Goal: Task Accomplishment & Management: Complete application form

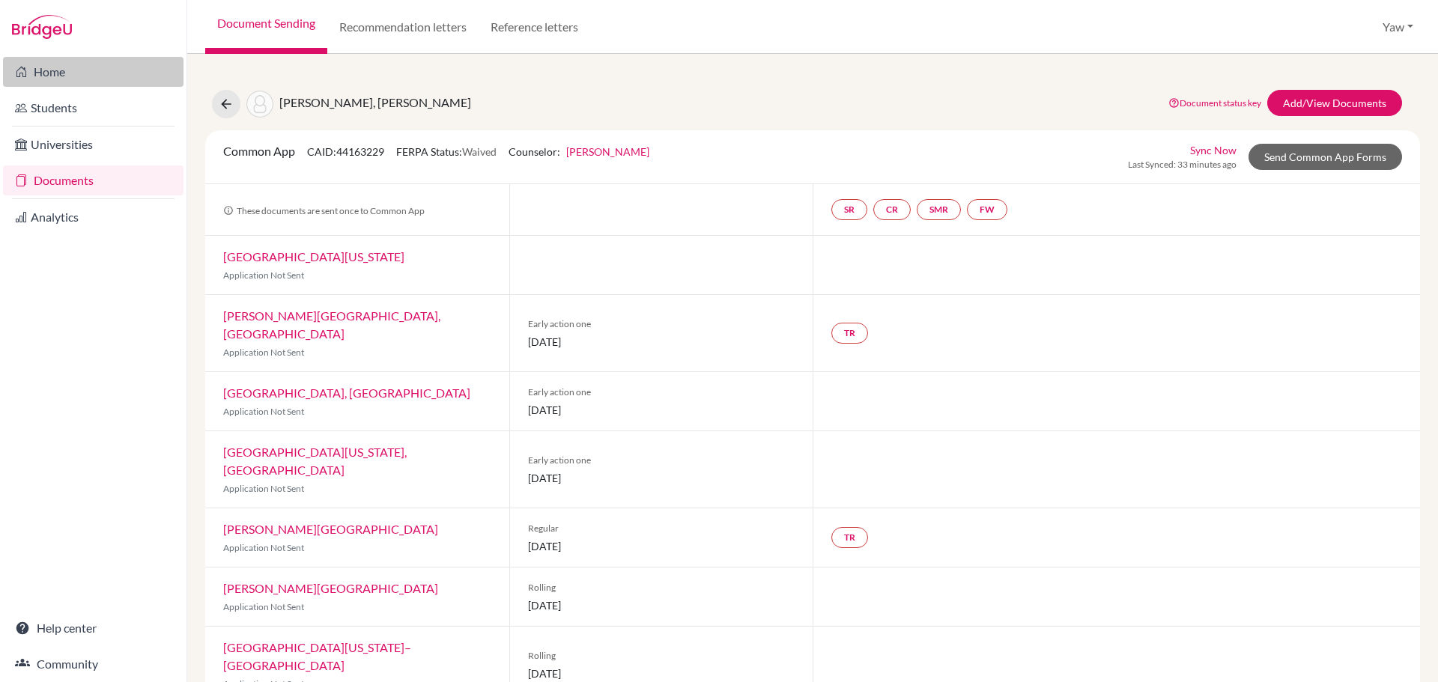
click at [67, 61] on link "Home" at bounding box center [93, 72] width 180 height 30
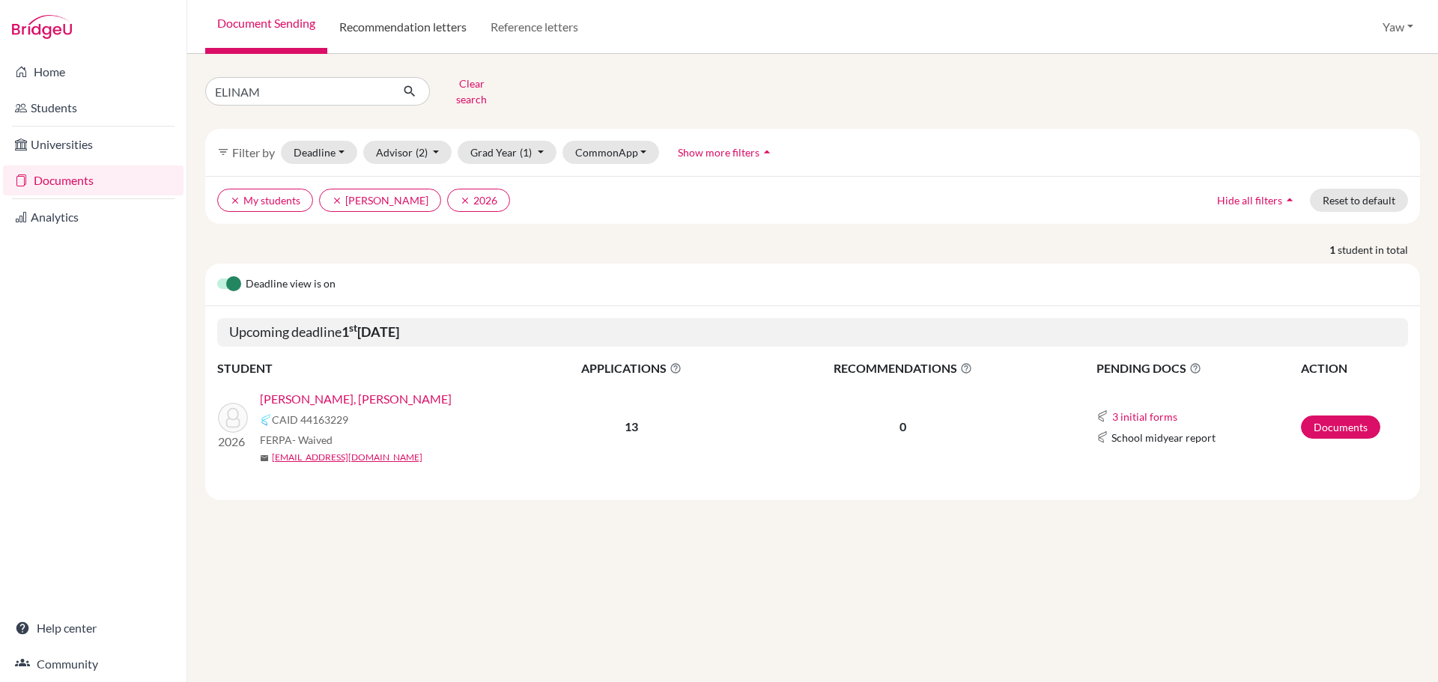
click at [430, 22] on link "Recommendation letters" at bounding box center [402, 27] width 151 height 54
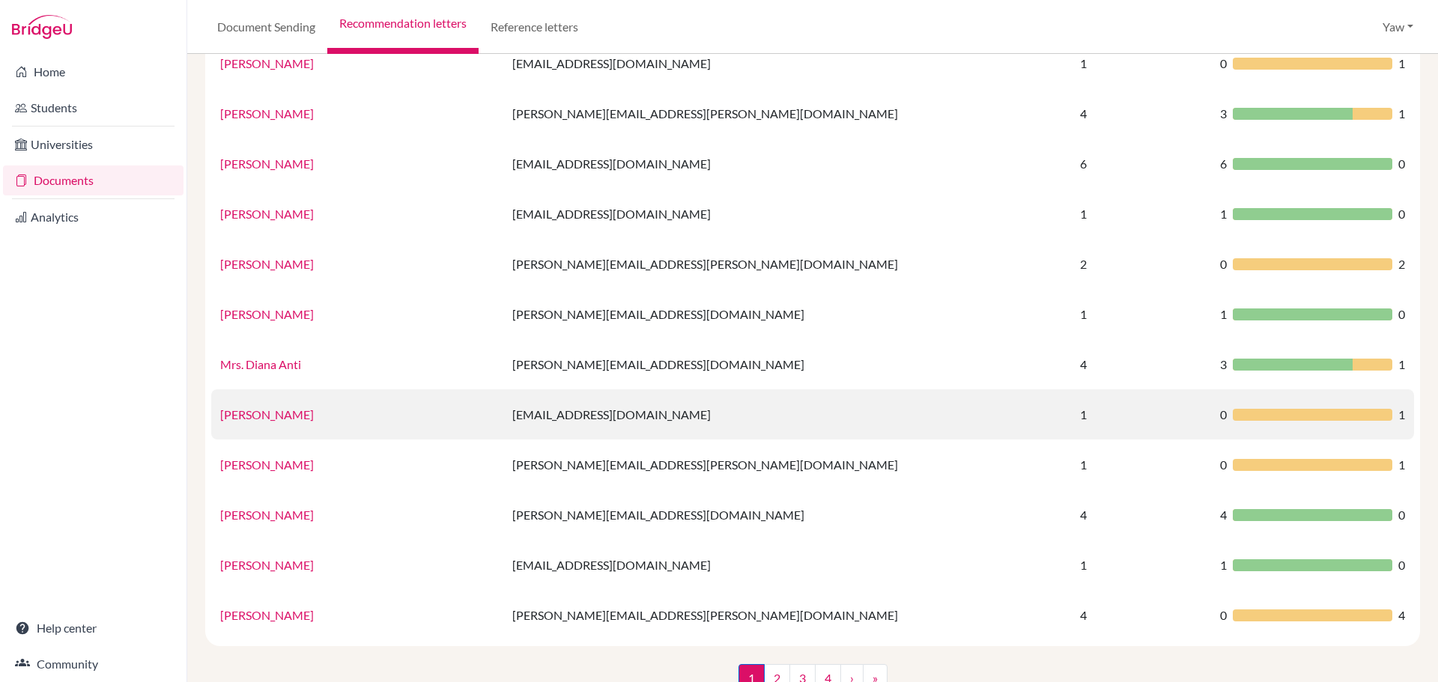
scroll to position [864, 0]
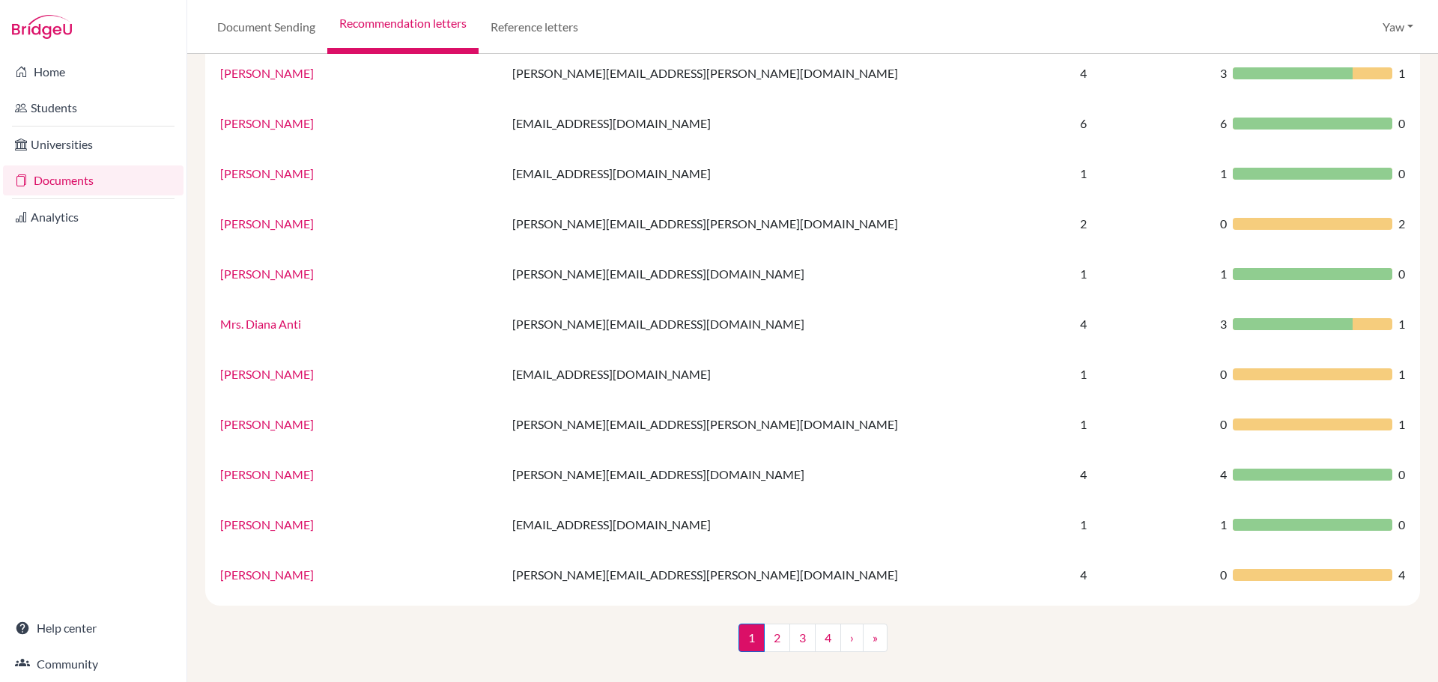
click at [778, 634] on link "2" at bounding box center [777, 638] width 26 height 28
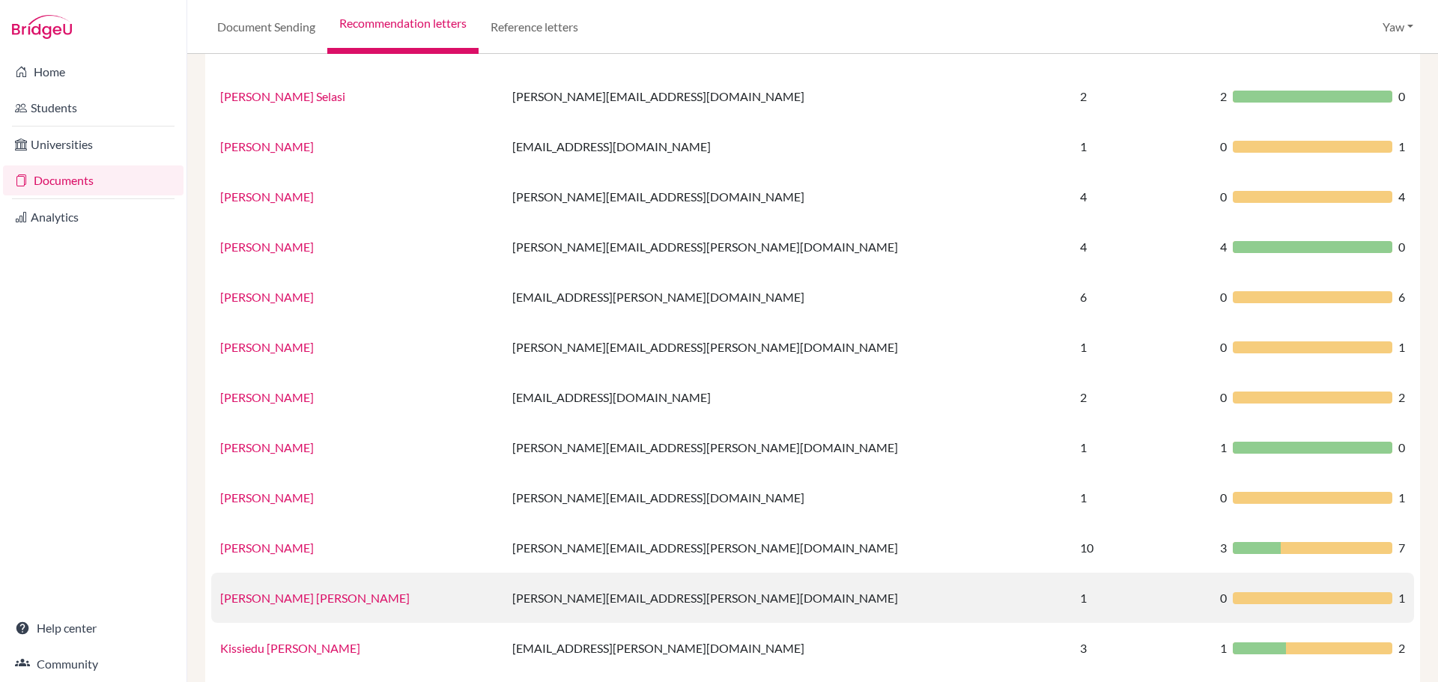
scroll to position [864, 0]
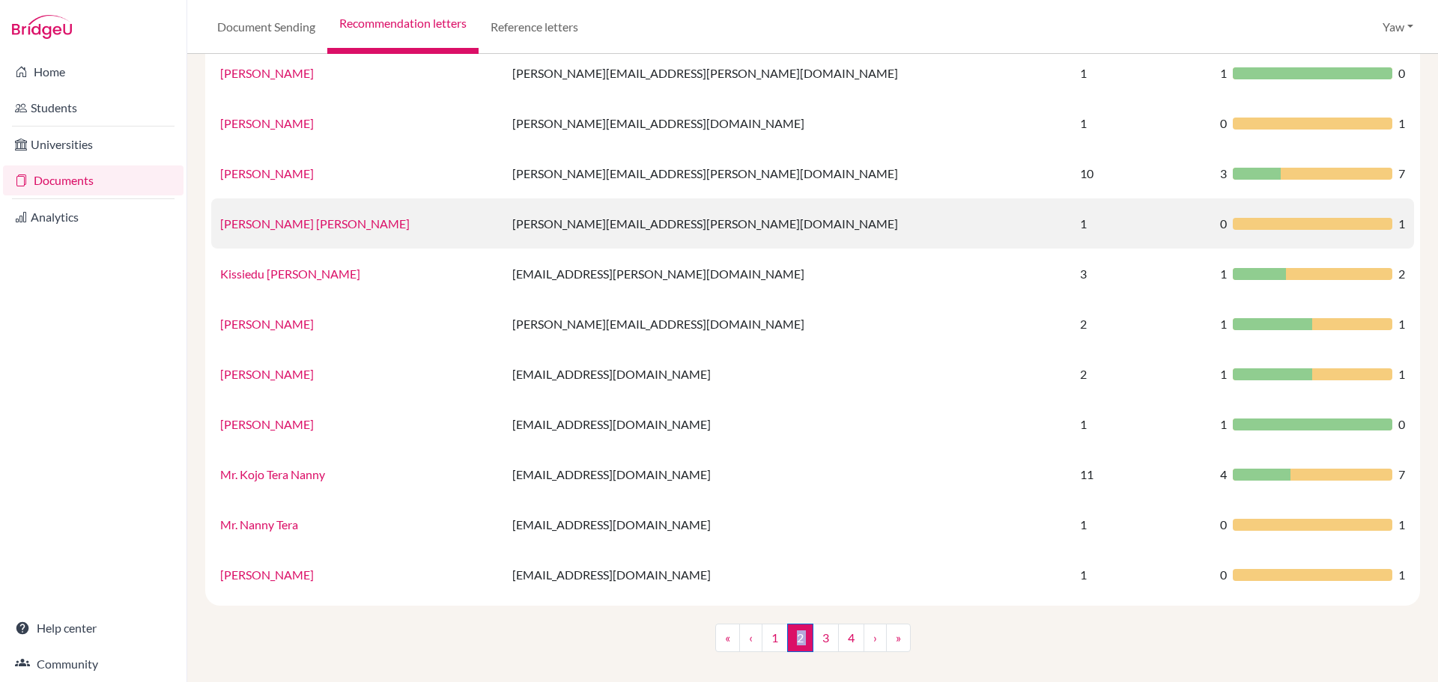
click at [272, 225] on link "Kirk Owusu Asenso" at bounding box center [314, 223] width 189 height 14
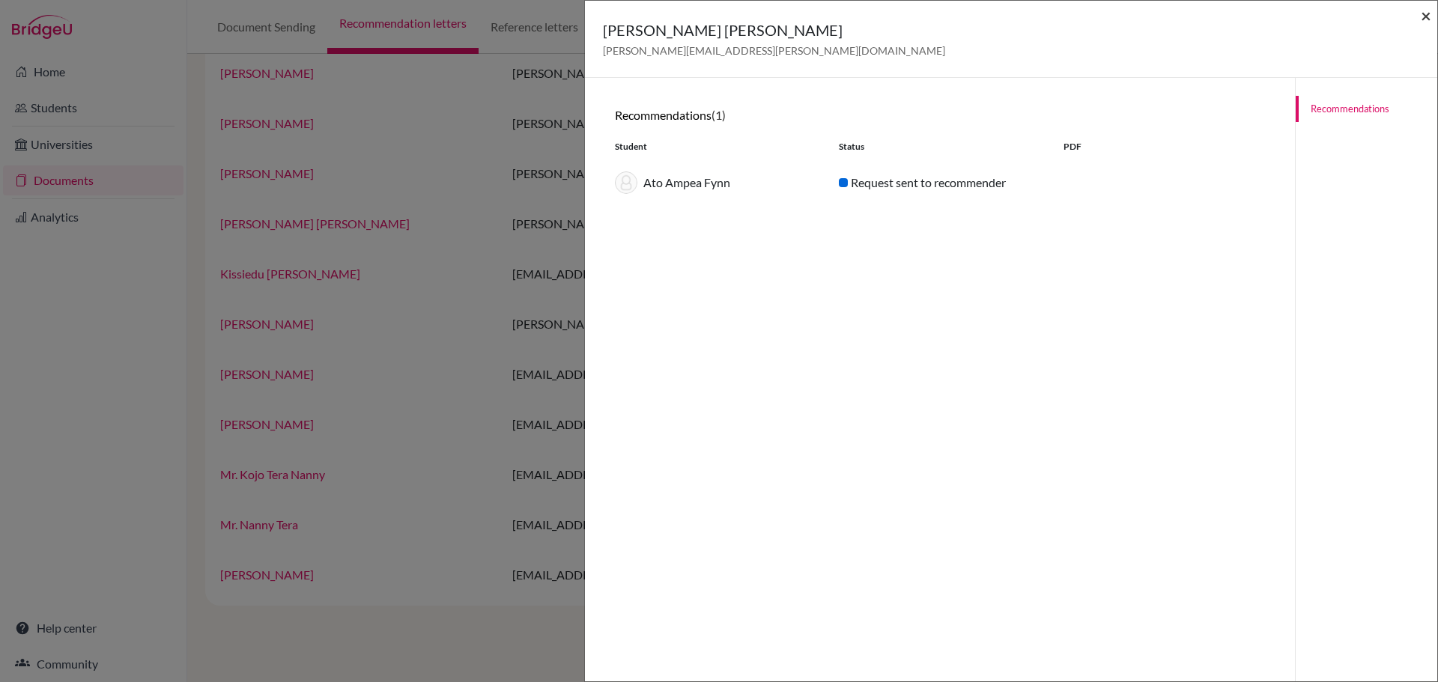
click at [1423, 15] on span "×" at bounding box center [1425, 15] width 10 height 22
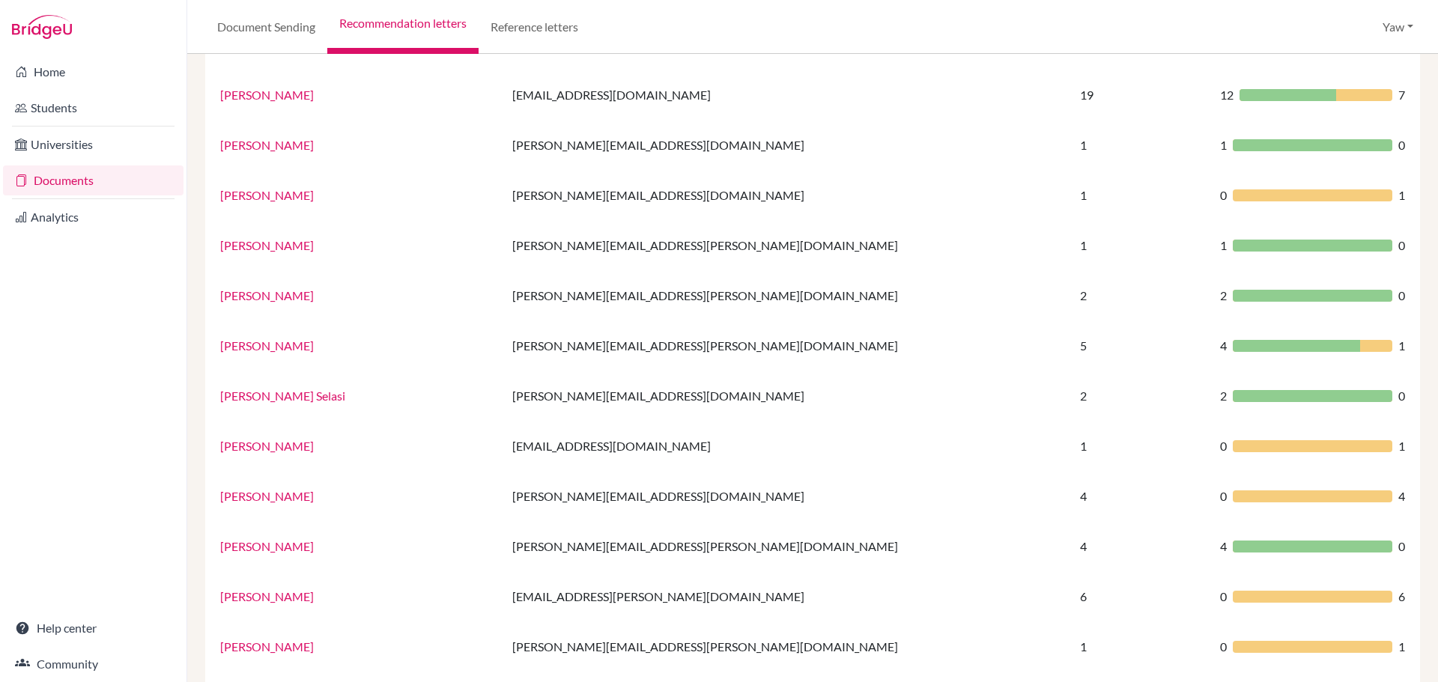
scroll to position [0, 0]
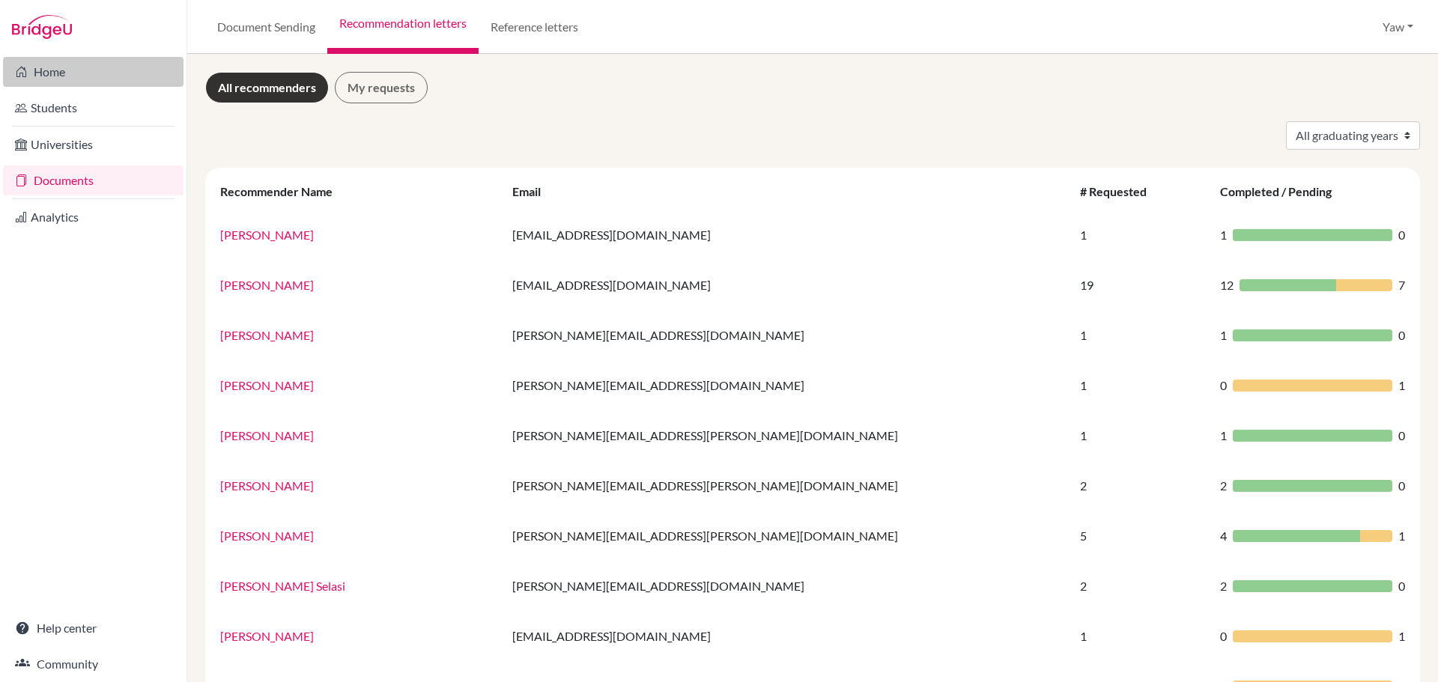
click at [73, 70] on link "Home" at bounding box center [93, 72] width 180 height 30
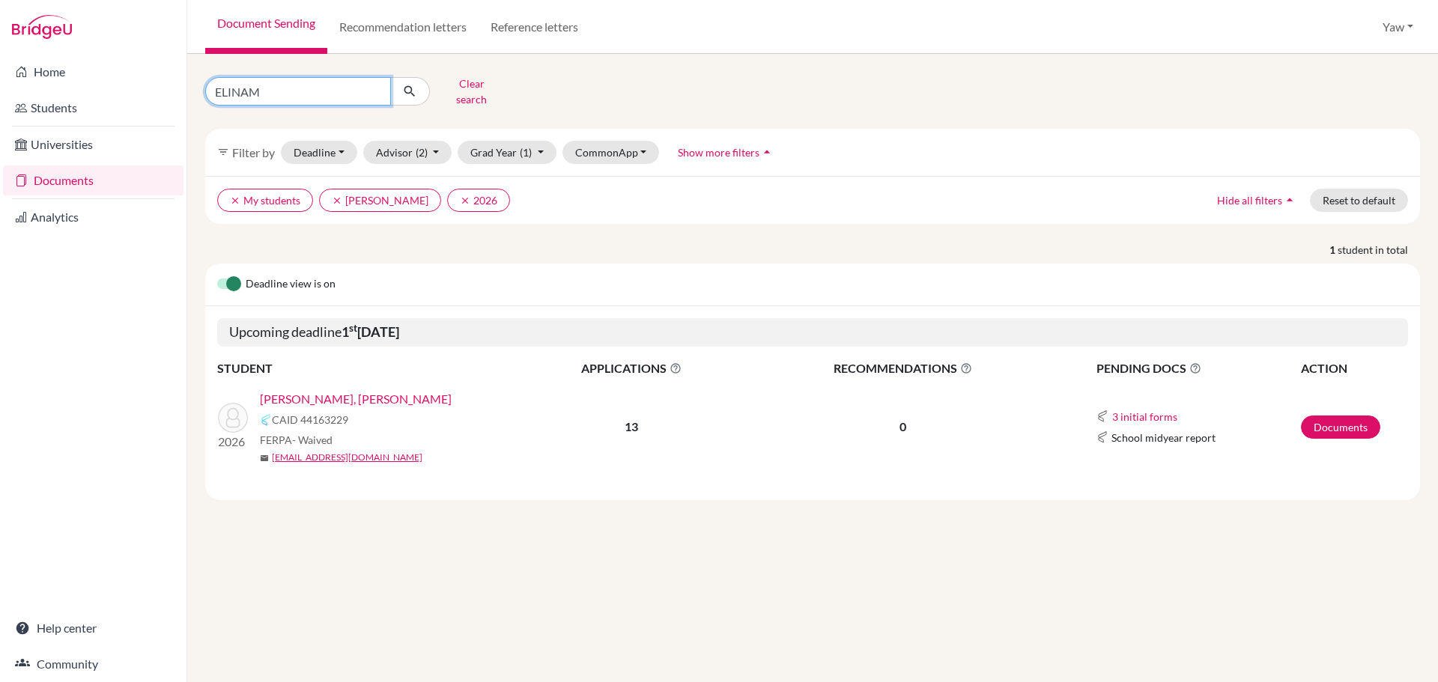
click at [374, 89] on input "ELINAM" at bounding box center [298, 91] width 186 height 28
type input "W"
type input "SISI"
click at [410, 84] on icon "submit" at bounding box center [409, 91] width 15 height 15
click at [318, 390] on link "Twumasi, Sisi Ama" at bounding box center [307, 399] width 94 height 18
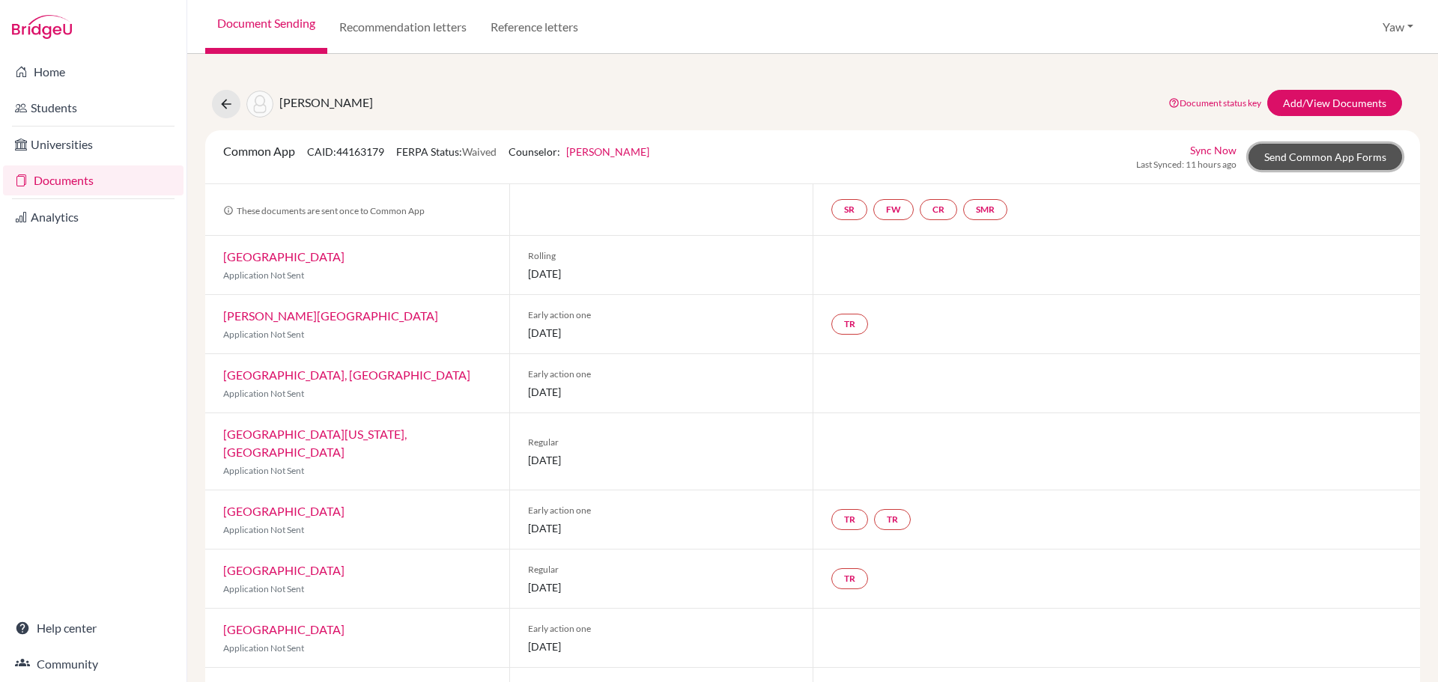
click at [1305, 165] on link "Send Common App Forms" at bounding box center [1324, 157] width 153 height 26
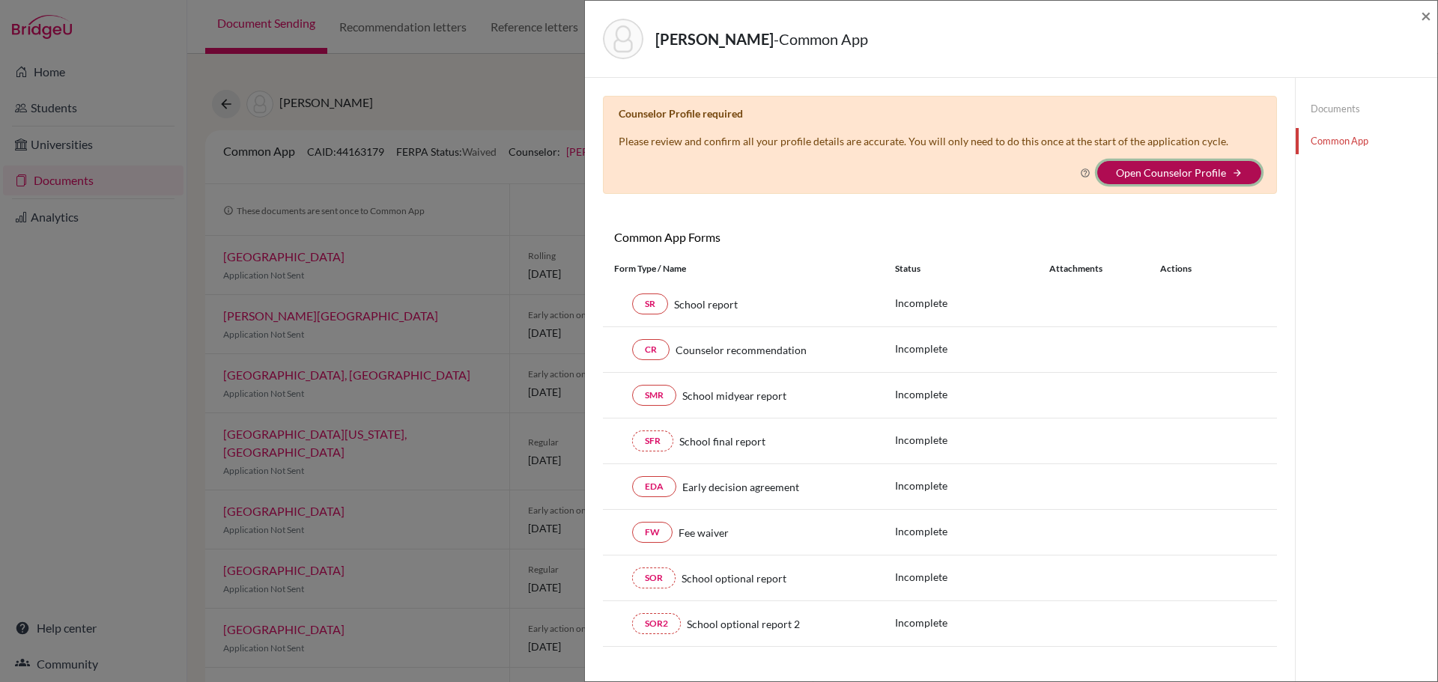
click at [1181, 180] on button "Open Counselor Profile arrow_forward" at bounding box center [1179, 172] width 164 height 23
click at [1159, 177] on link "Open Counselor Profile" at bounding box center [1171, 172] width 110 height 13
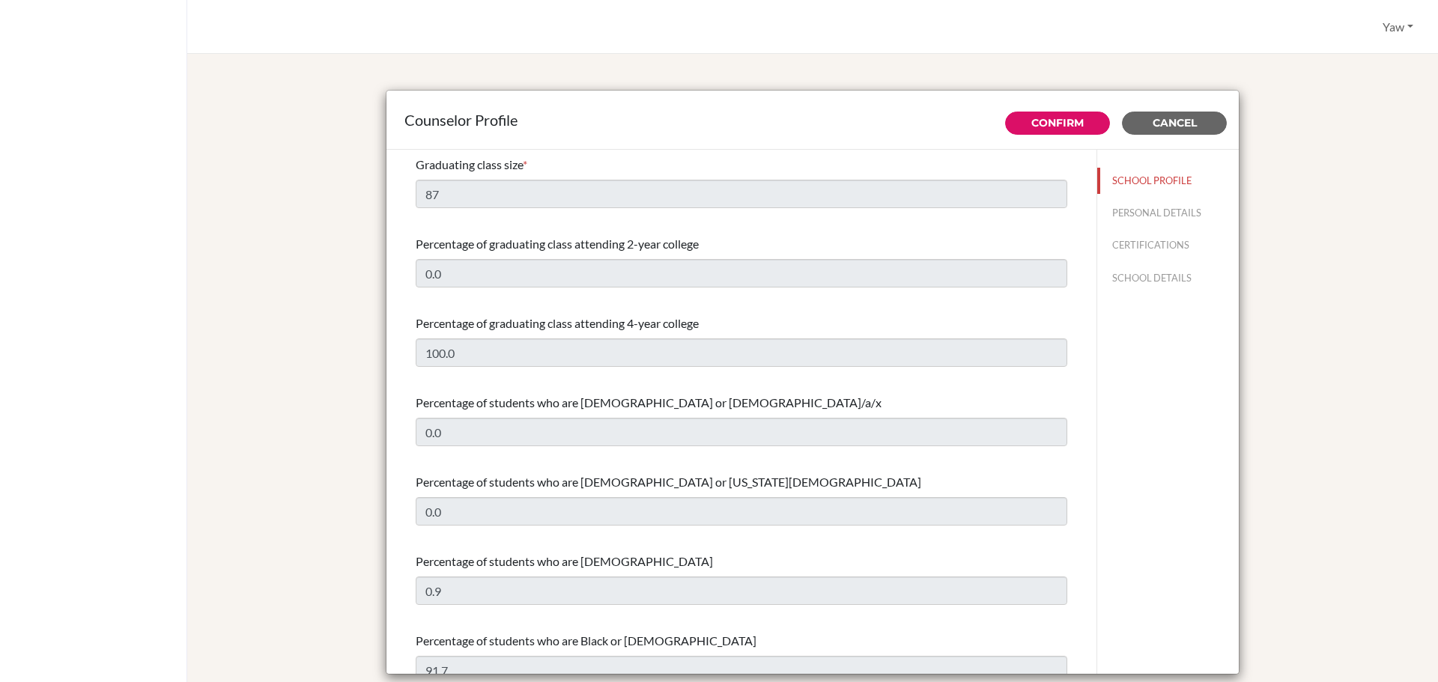
select select "1"
select select "352451"
click at [1048, 121] on link "Confirm" at bounding box center [1057, 122] width 52 height 13
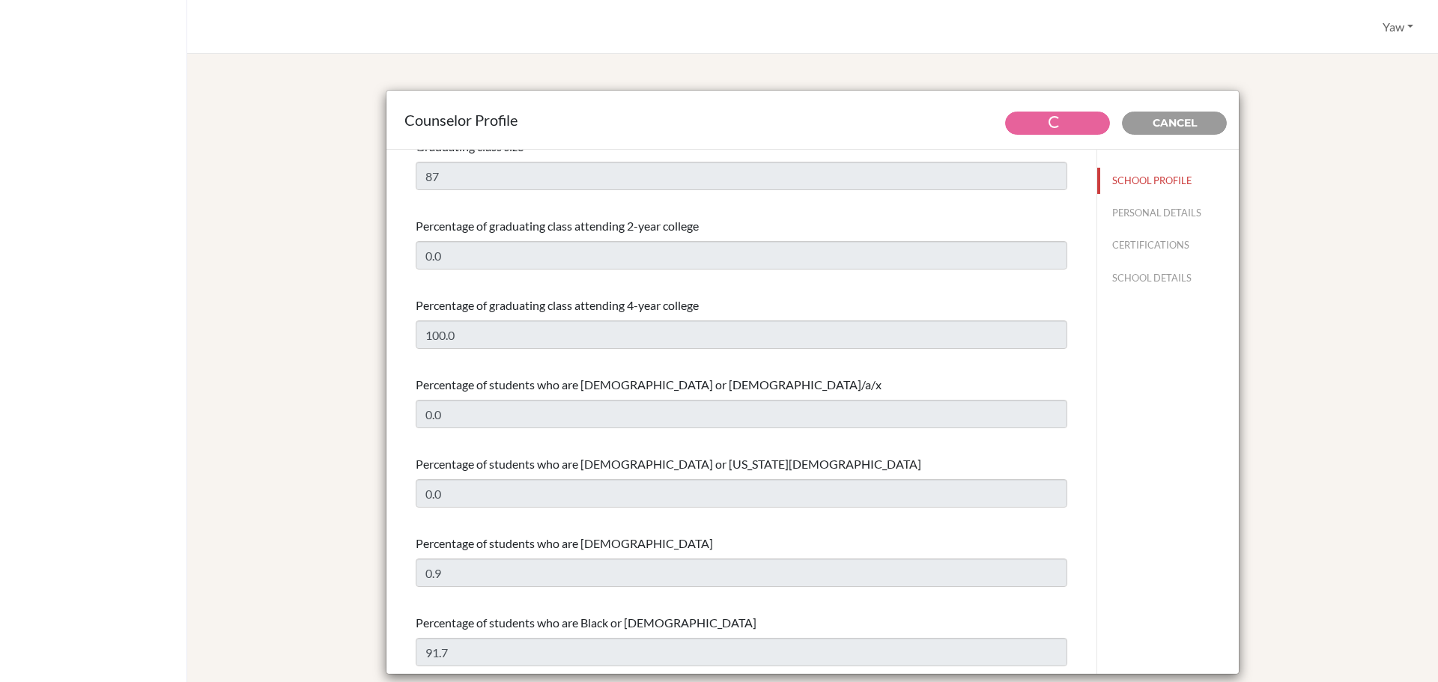
scroll to position [73, 0]
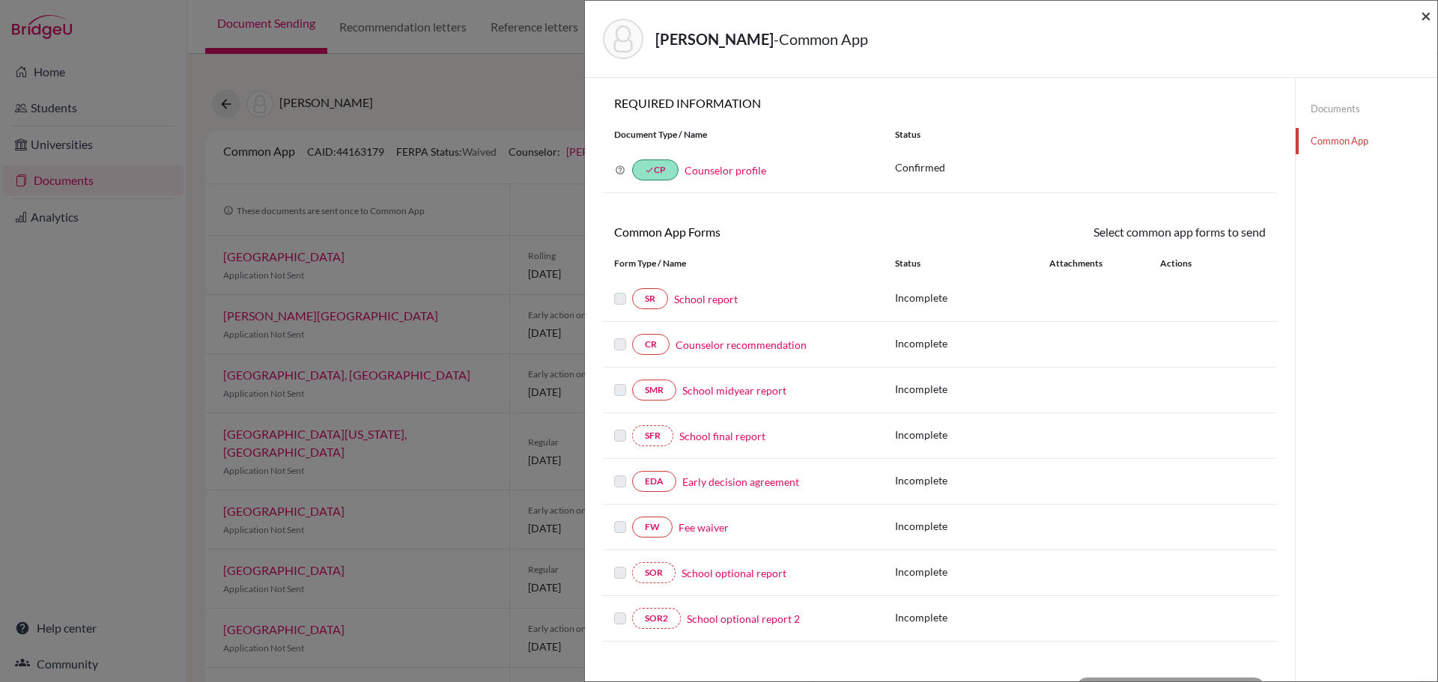
click at [1423, 15] on span "×" at bounding box center [1425, 15] width 10 height 22
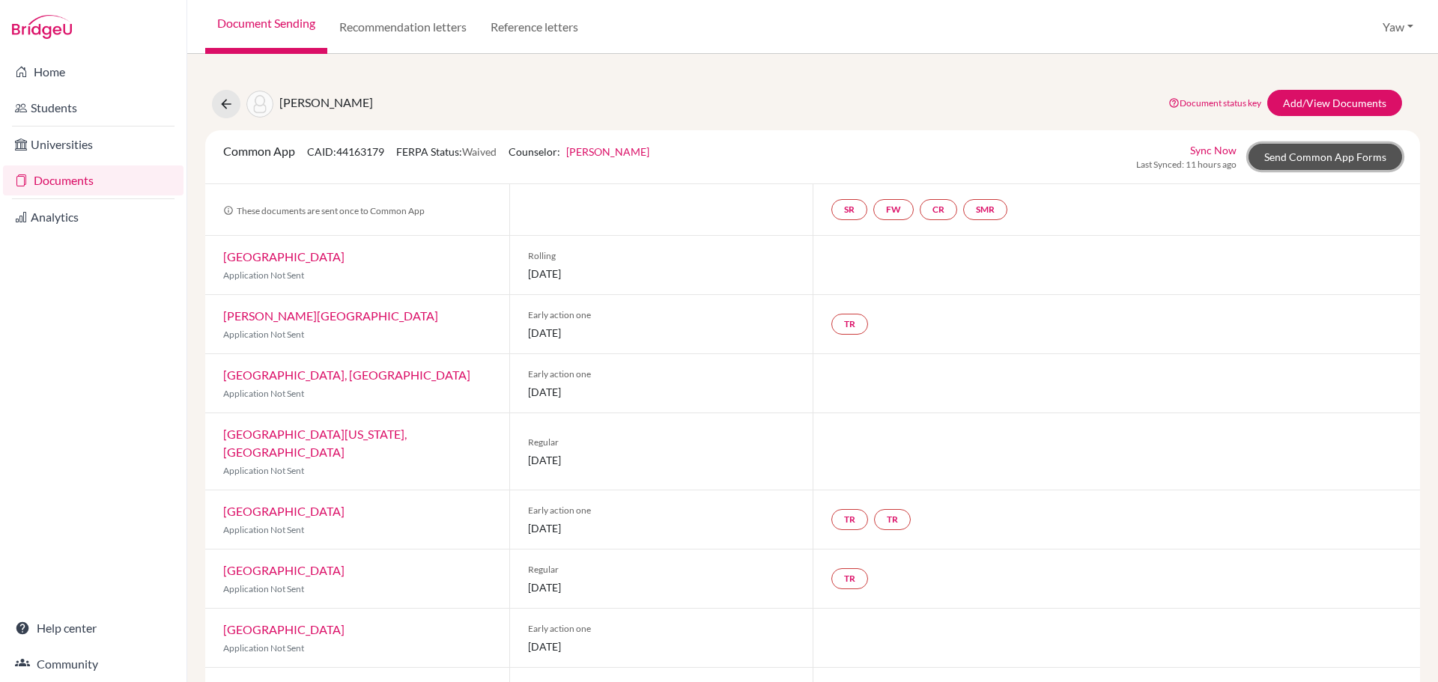
click at [1323, 158] on link "Send Common App Forms" at bounding box center [1324, 157] width 153 height 26
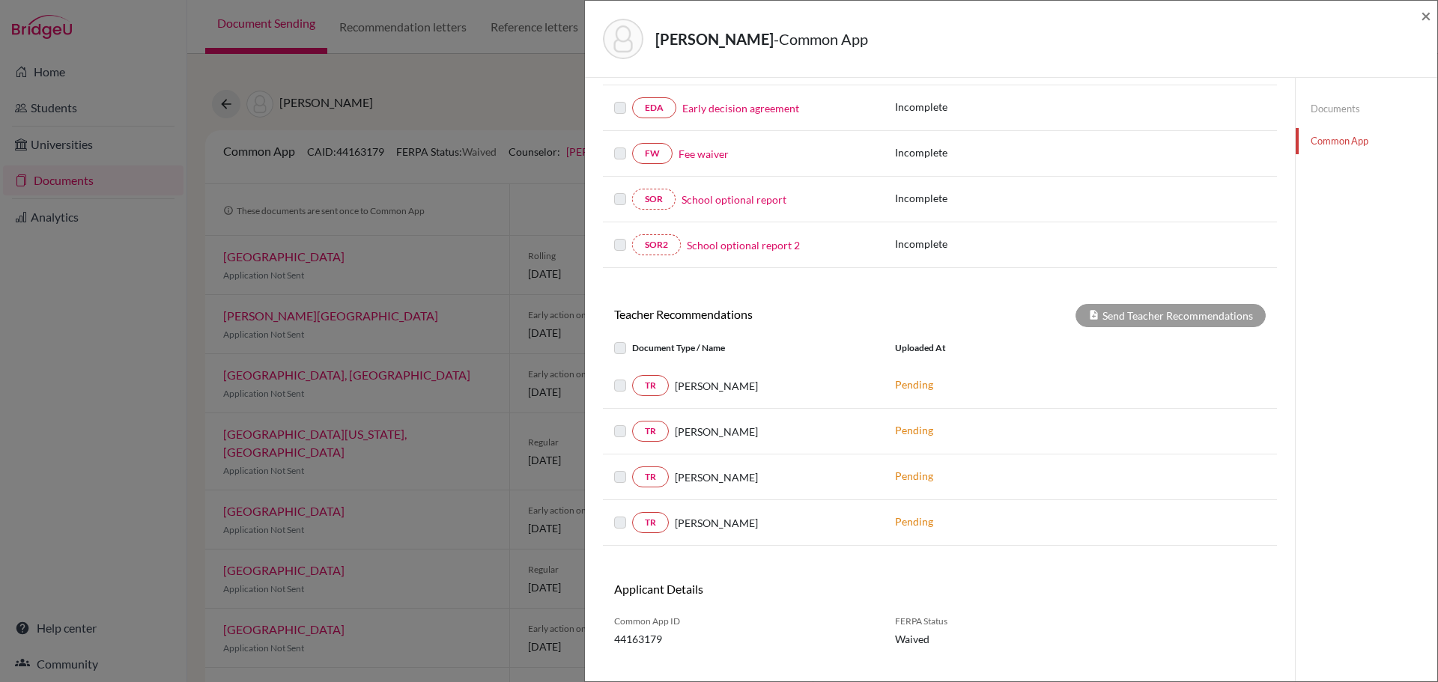
scroll to position [374, 0]
click at [632, 376] on label at bounding box center [632, 376] width 0 height 0
click at [632, 422] on label at bounding box center [632, 422] width 0 height 0
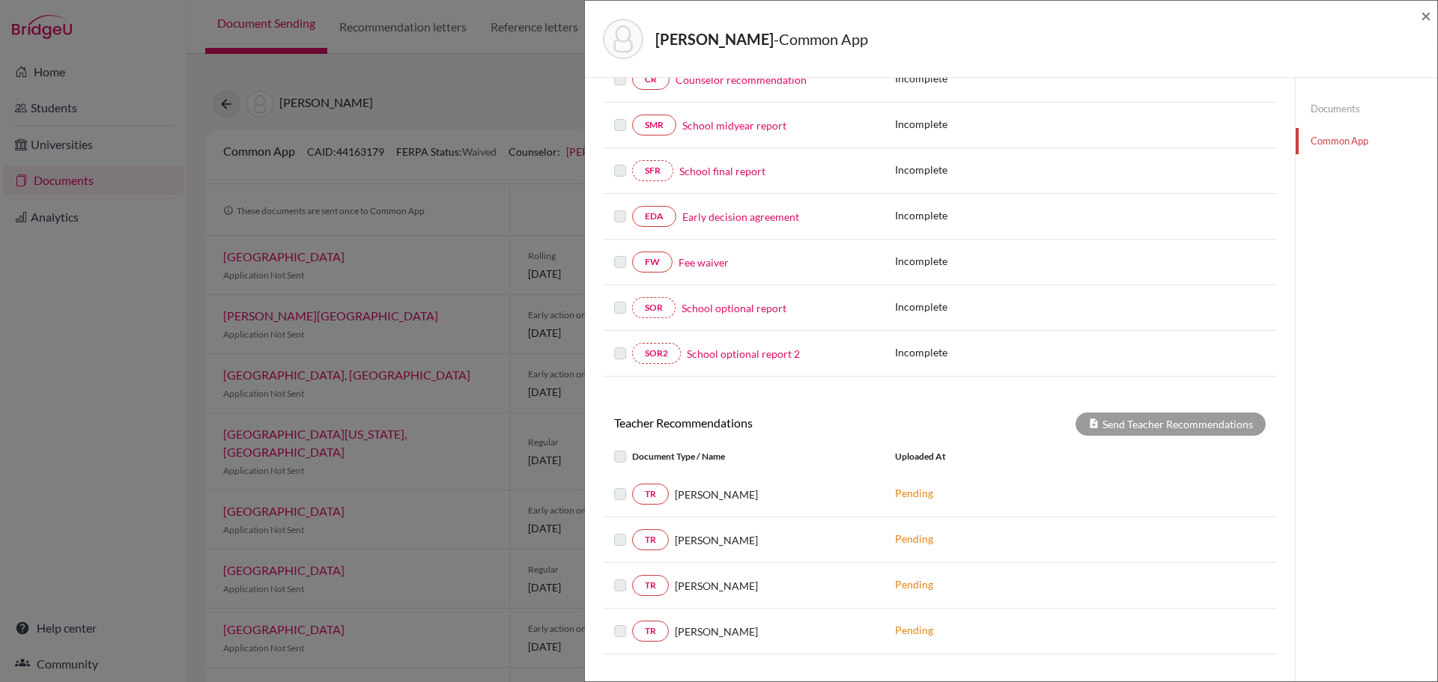
scroll to position [25, 0]
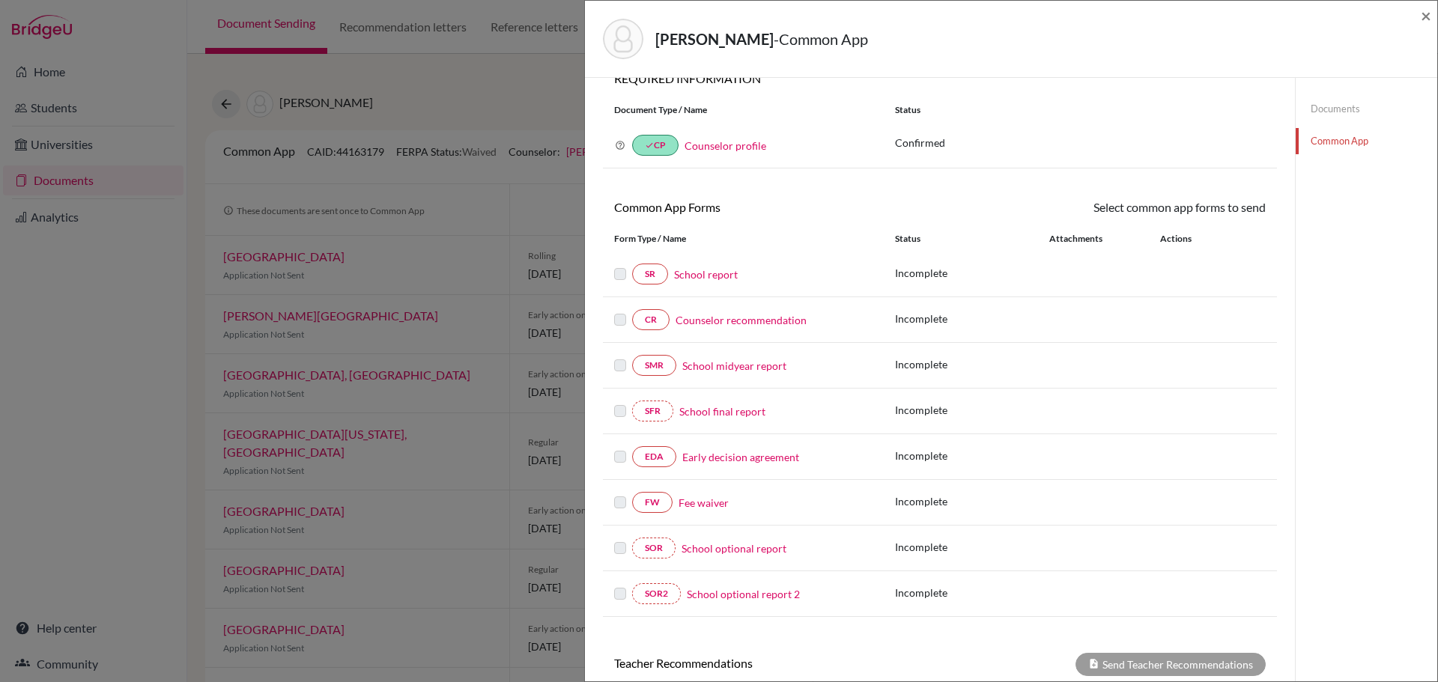
click at [767, 459] on link "Early decision agreement" at bounding box center [740, 457] width 117 height 16
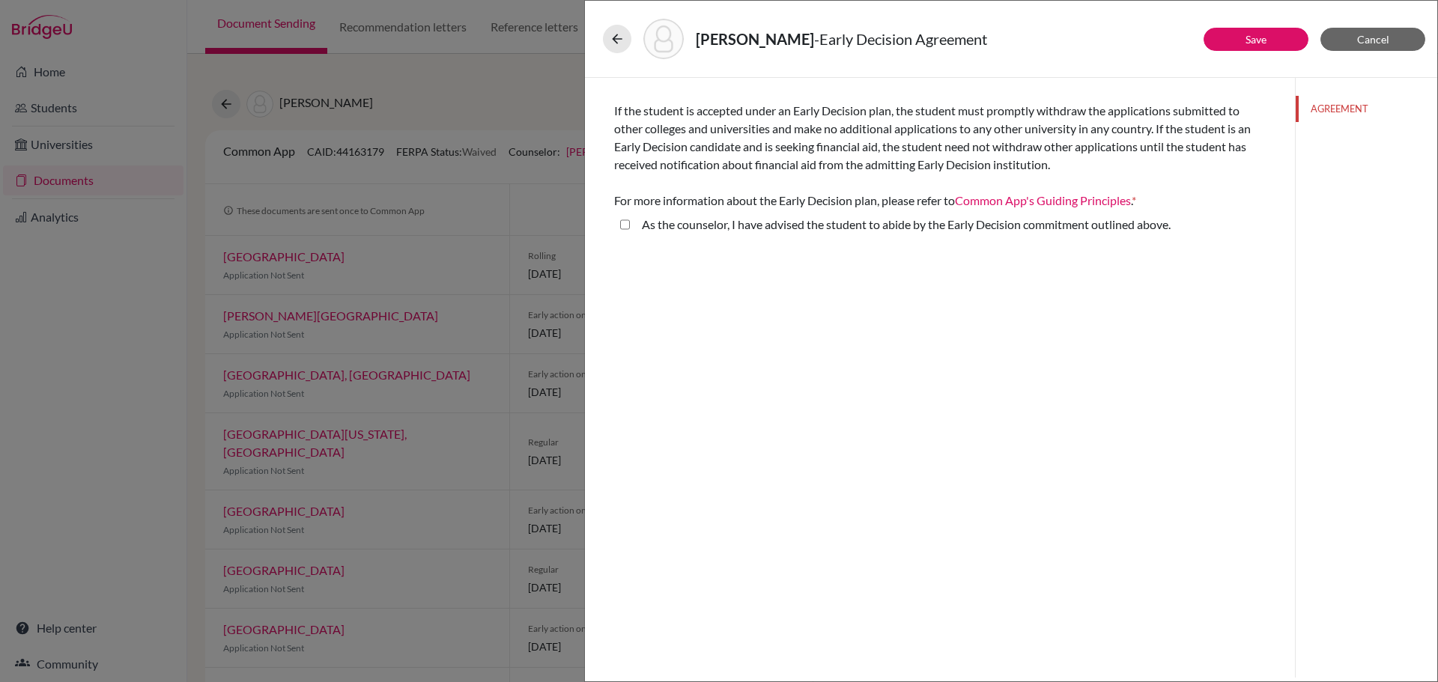
click at [625, 225] on above\ "As the counselor, I have advised the student to abide by the Early Decision com…" at bounding box center [625, 225] width 10 height 18
checkbox above\ "true"
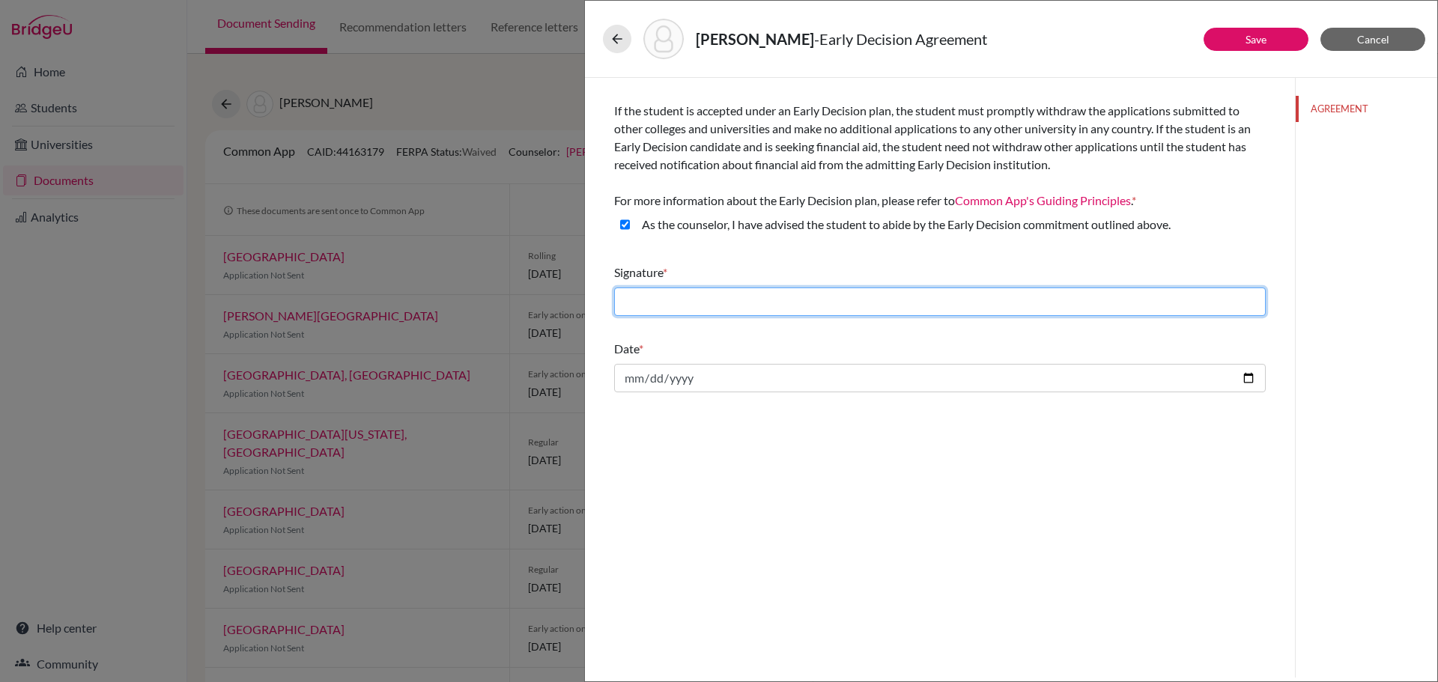
click at [696, 296] on input "text" at bounding box center [939, 302] width 651 height 28
type input "y"
type input "[PERSON_NAME]"
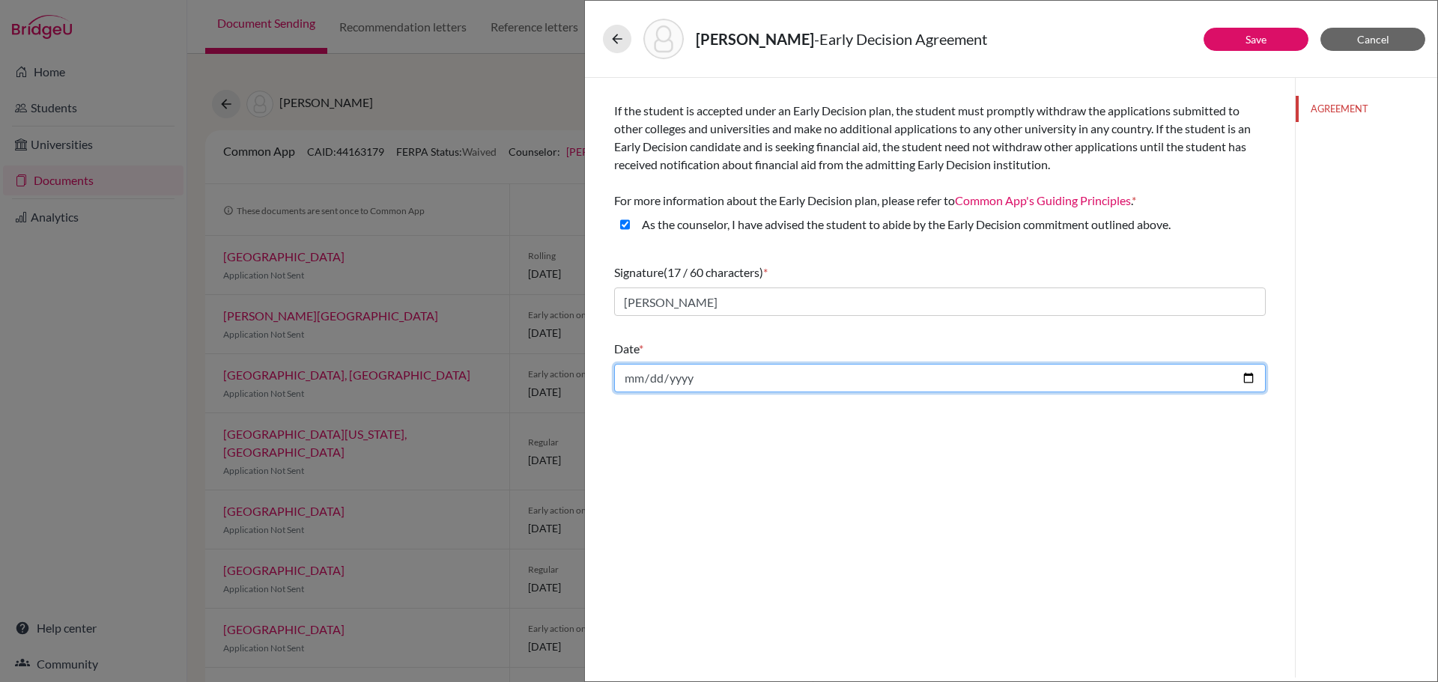
drag, startPoint x: 701, startPoint y: 371, endPoint x: 709, endPoint y: 368, distance: 8.8
click at [703, 371] on input "date" at bounding box center [939, 378] width 651 height 28
type input "[DATE]"
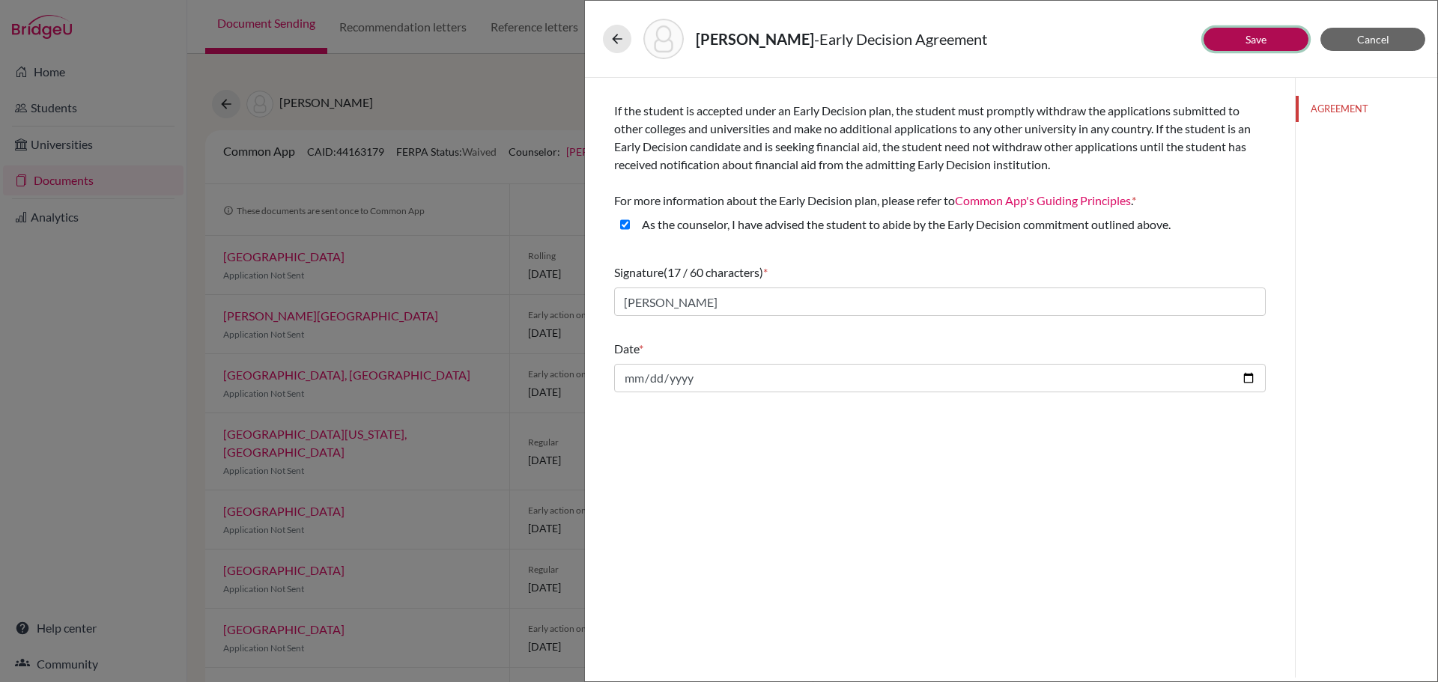
click at [1259, 41] on link "Save" at bounding box center [1255, 39] width 21 height 13
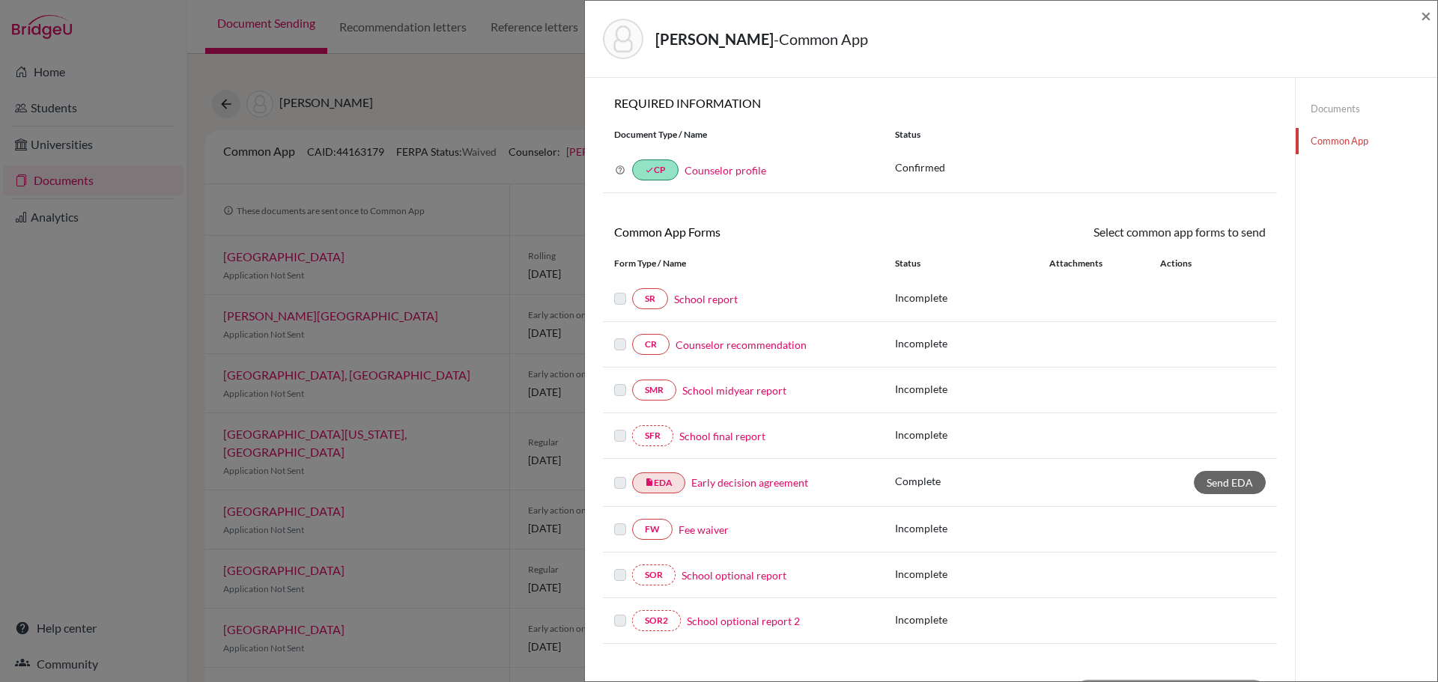
click at [698, 529] on link "Fee waiver" at bounding box center [703, 530] width 50 height 16
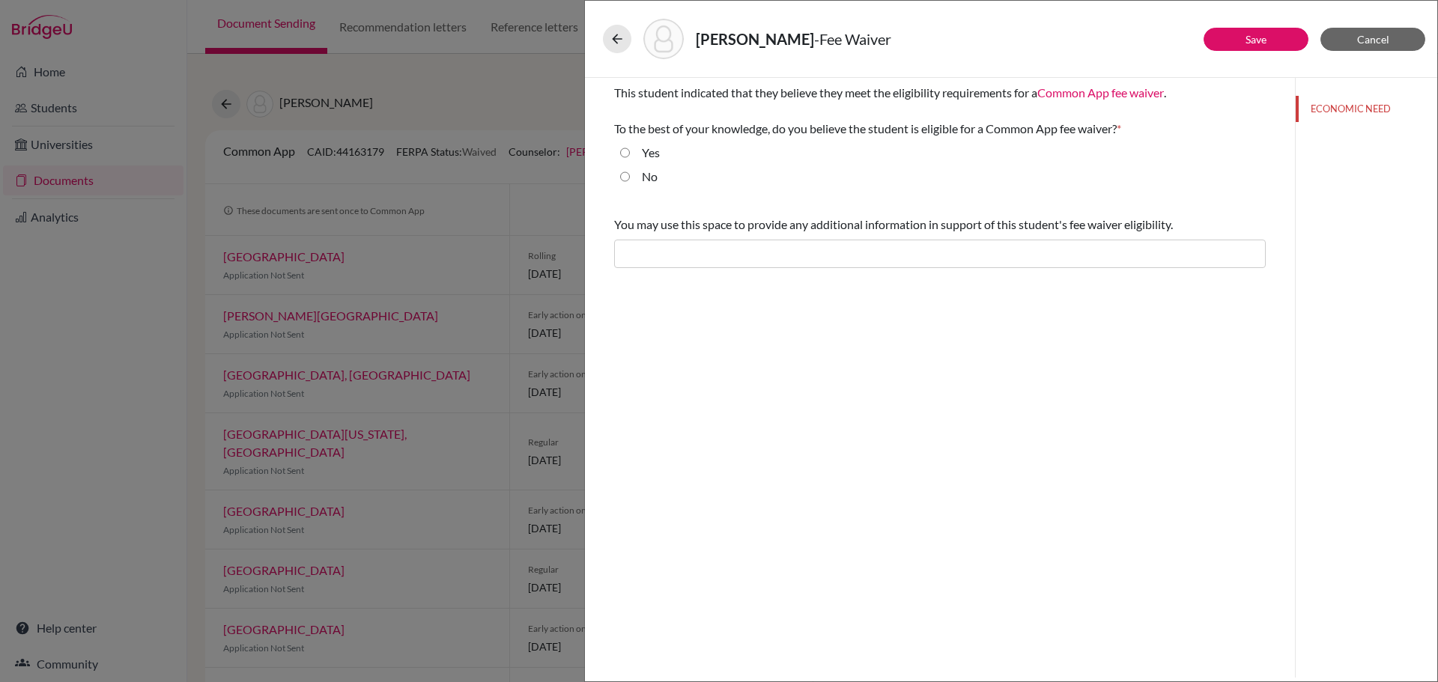
click at [624, 176] on input "No" at bounding box center [625, 177] width 10 height 18
radio input "true"
click at [627, 156] on input "Yes" at bounding box center [625, 153] width 10 height 18
radio input "true"
click at [1256, 41] on link "Save" at bounding box center [1255, 39] width 21 height 13
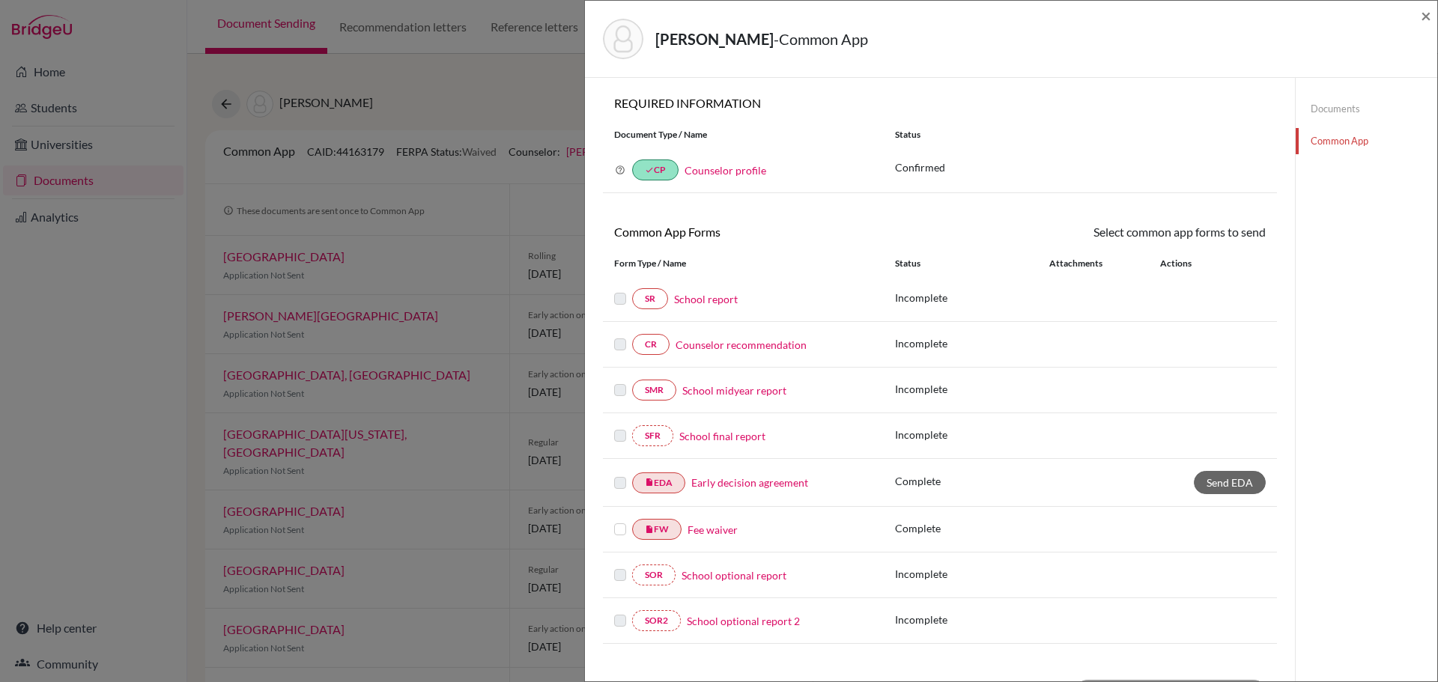
click at [699, 295] on link "School report" at bounding box center [706, 299] width 64 height 16
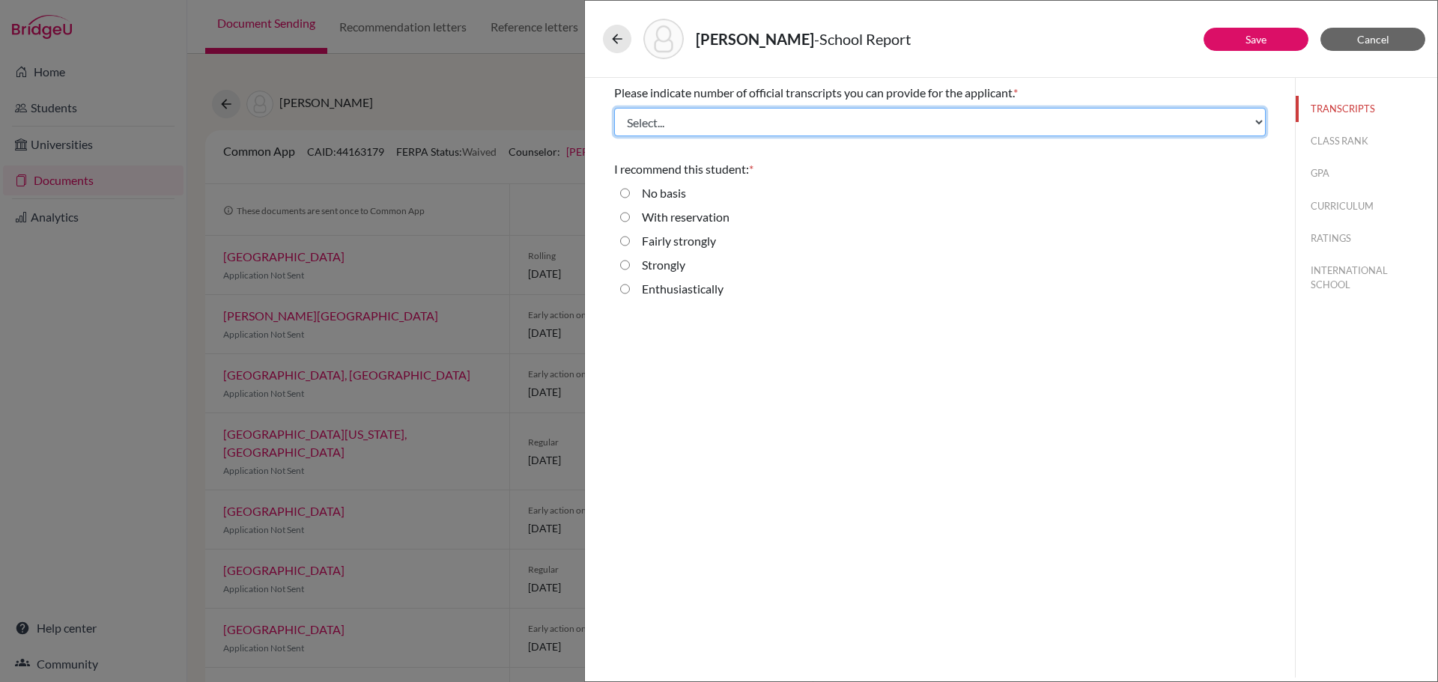
click at [673, 125] on select "Select... 1 2 3 4" at bounding box center [939, 122] width 651 height 28
click at [614, 108] on select "Select... 1 2 3 4" at bounding box center [939, 122] width 651 height 28
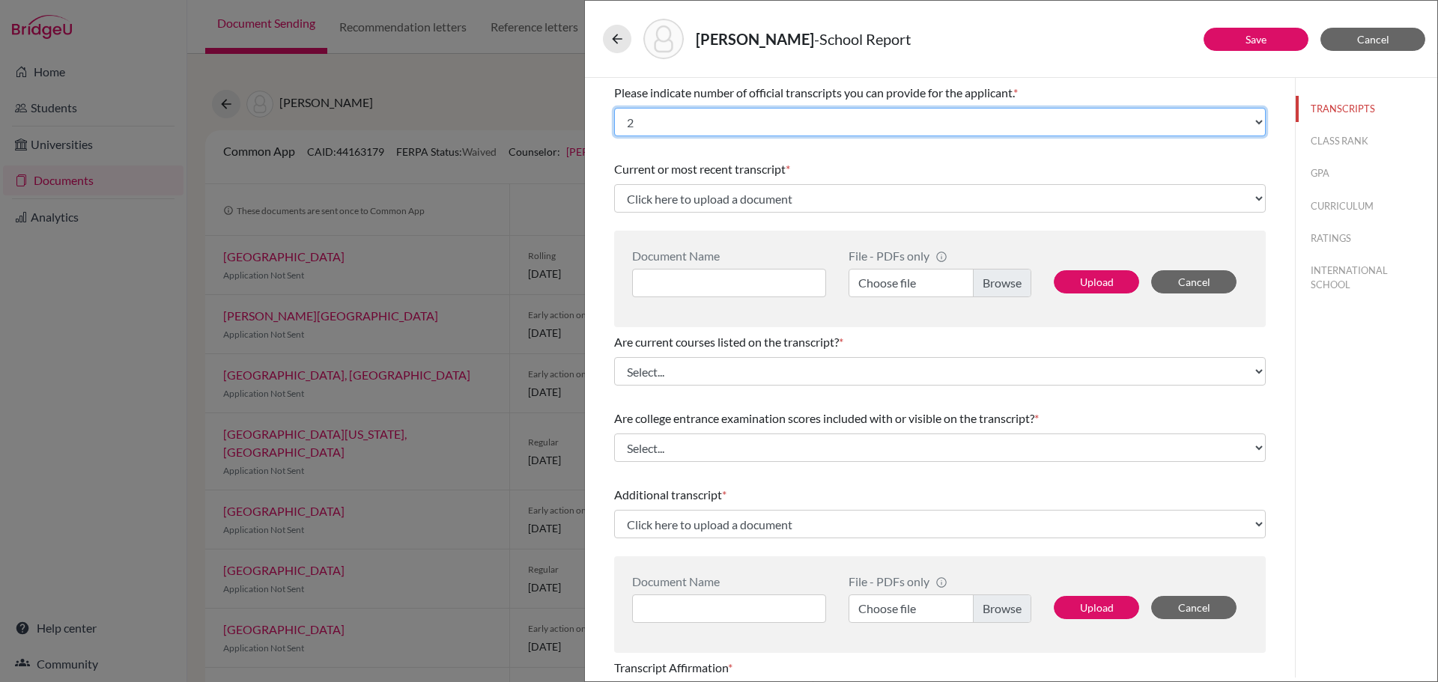
click at [645, 122] on select "Select... 1 2 3 4" at bounding box center [939, 122] width 651 height 28
select select "1"
click at [614, 108] on select "Select... 1 2 3 4" at bounding box center [939, 122] width 651 height 28
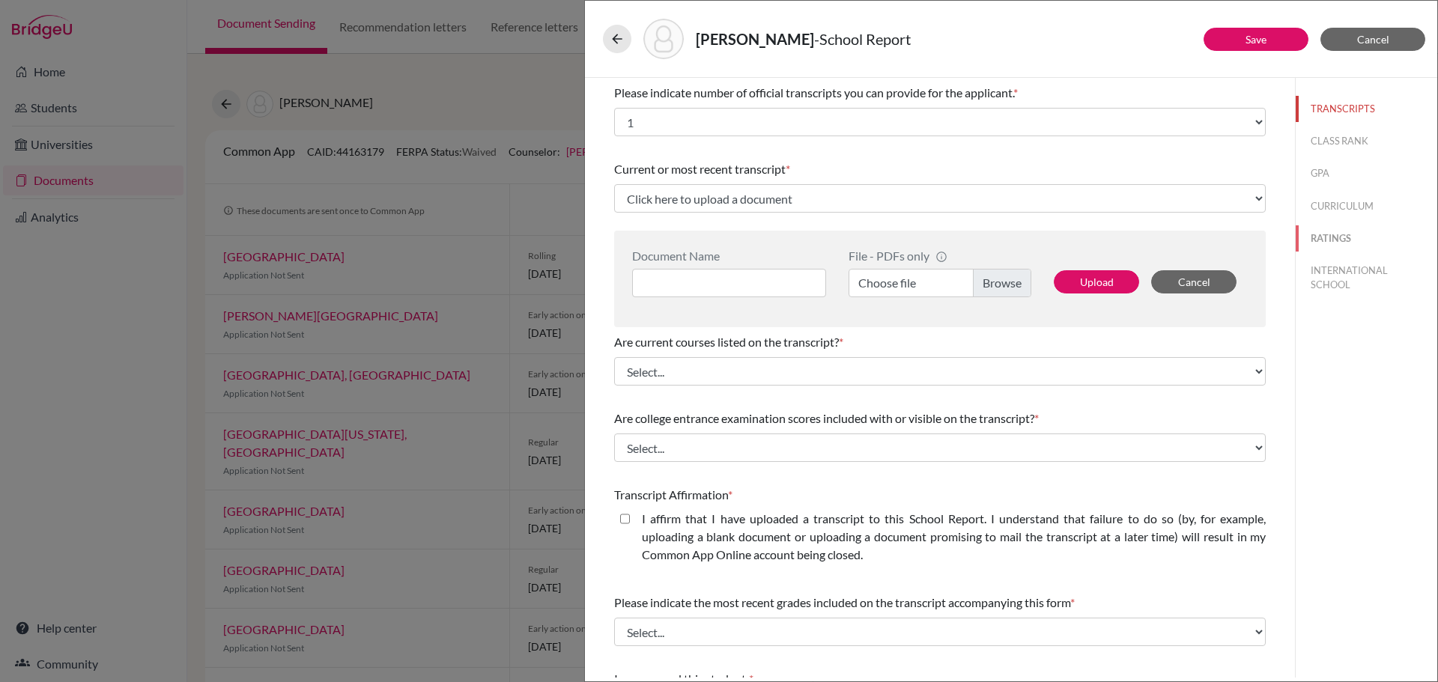
click at [1322, 235] on button "RATINGS" at bounding box center [1366, 238] width 142 height 26
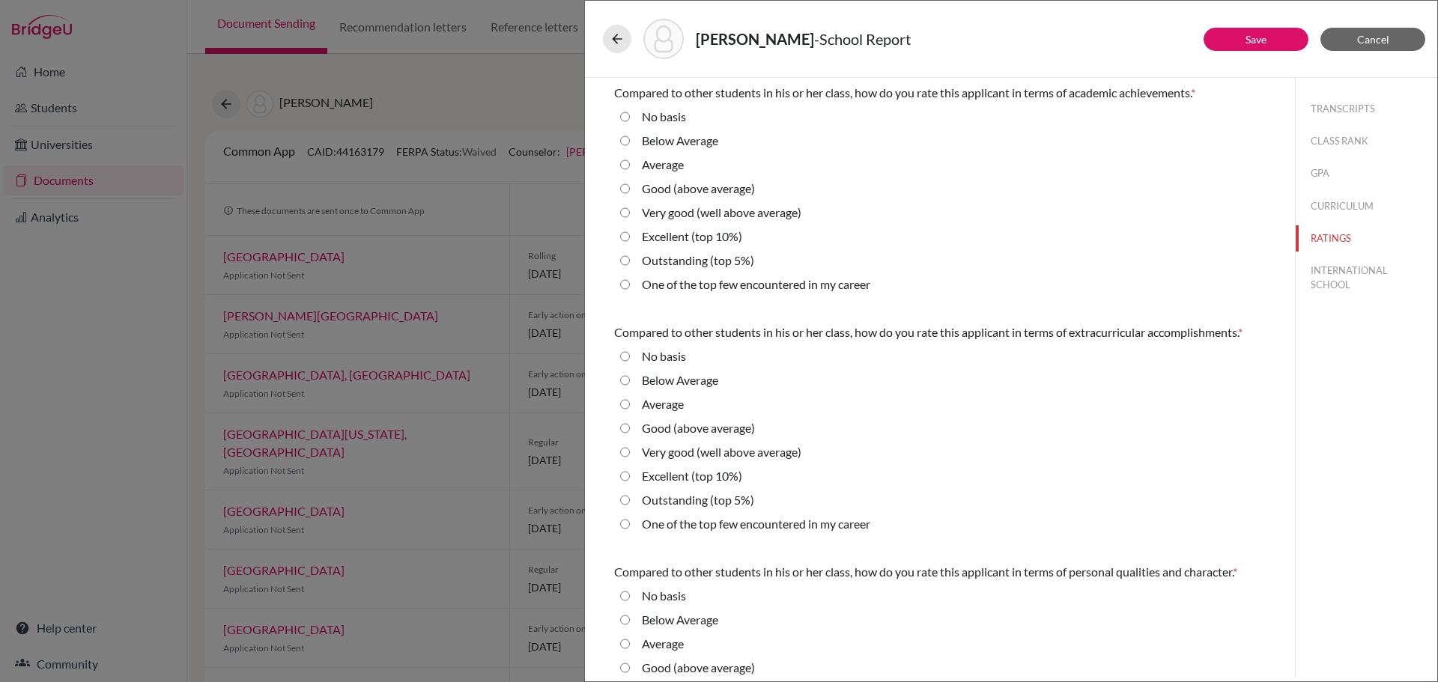
click at [627, 147] on Average "Below Average" at bounding box center [625, 141] width 10 height 18
radio Average "true"
click at [629, 383] on Average "Below Average" at bounding box center [625, 380] width 10 height 18
radio Average "true"
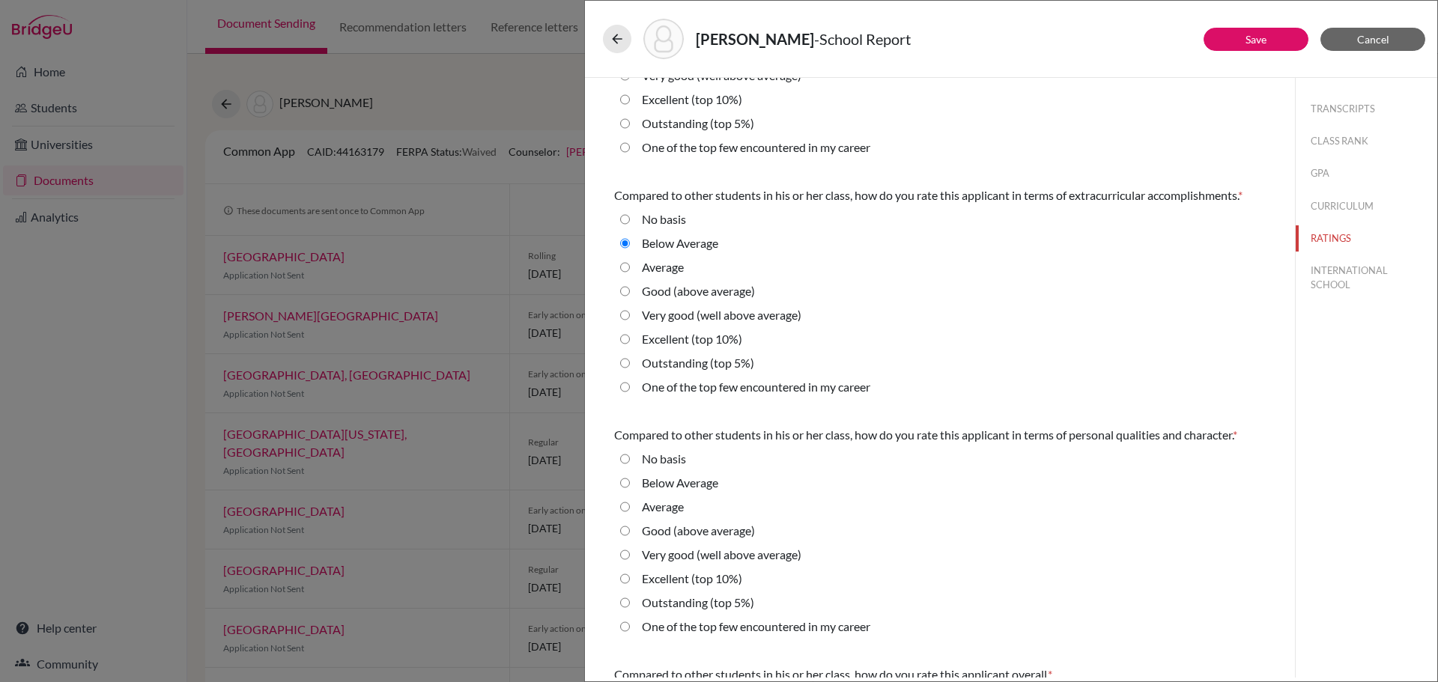
scroll to position [150, 0]
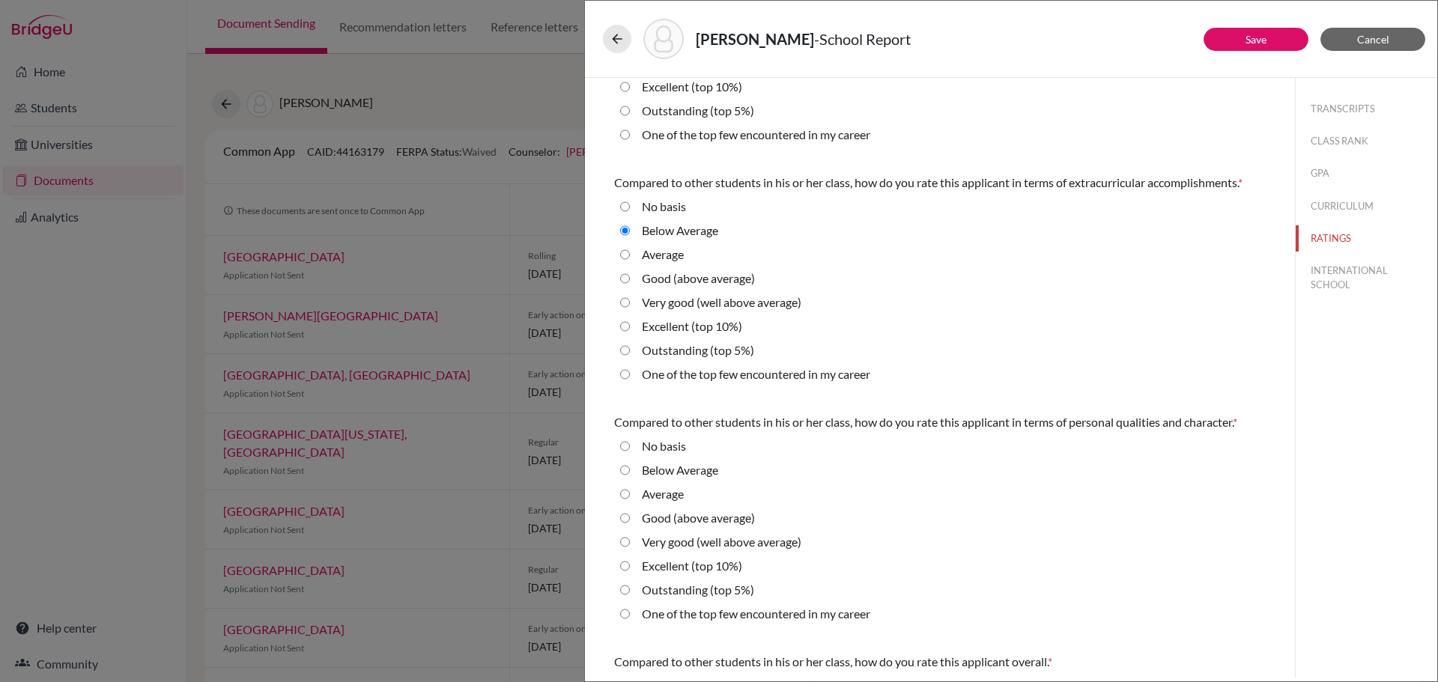
click at [625, 467] on Average "Below Average" at bounding box center [625, 470] width 10 height 18
radio Average "true"
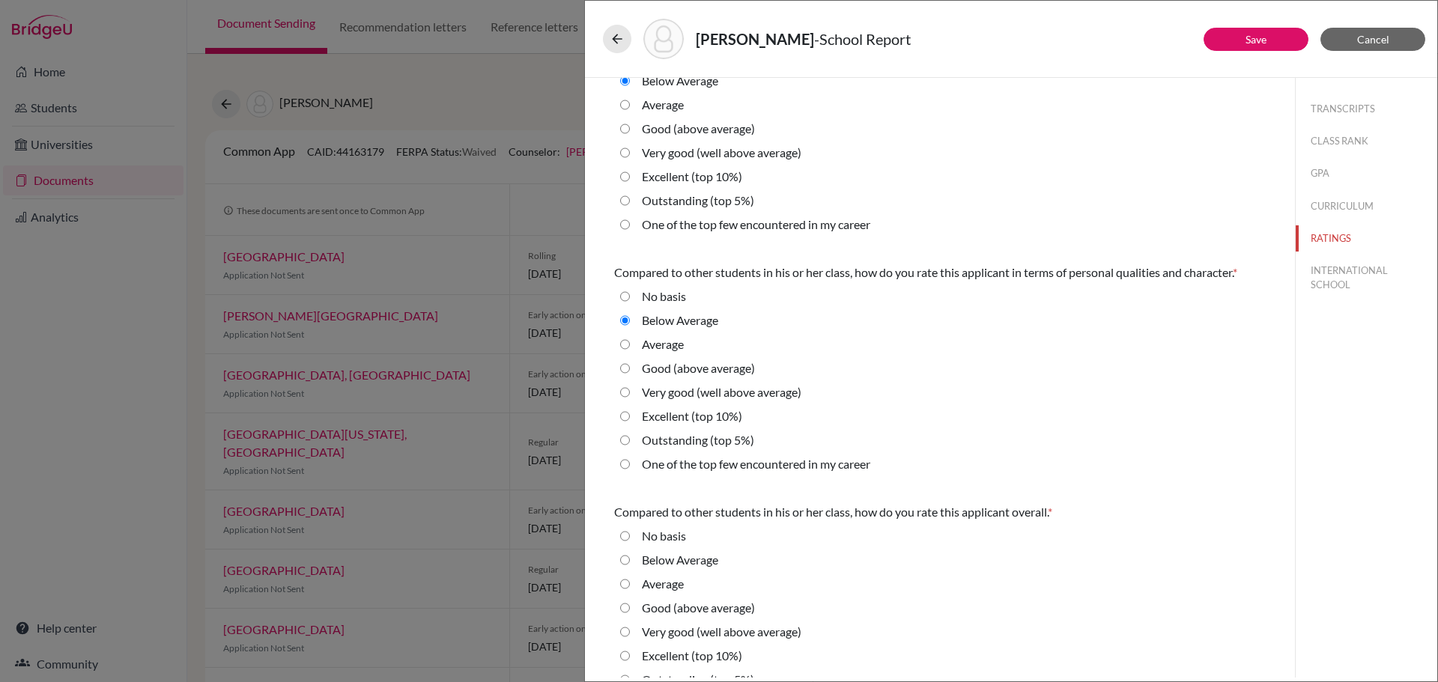
scroll to position [347, 0]
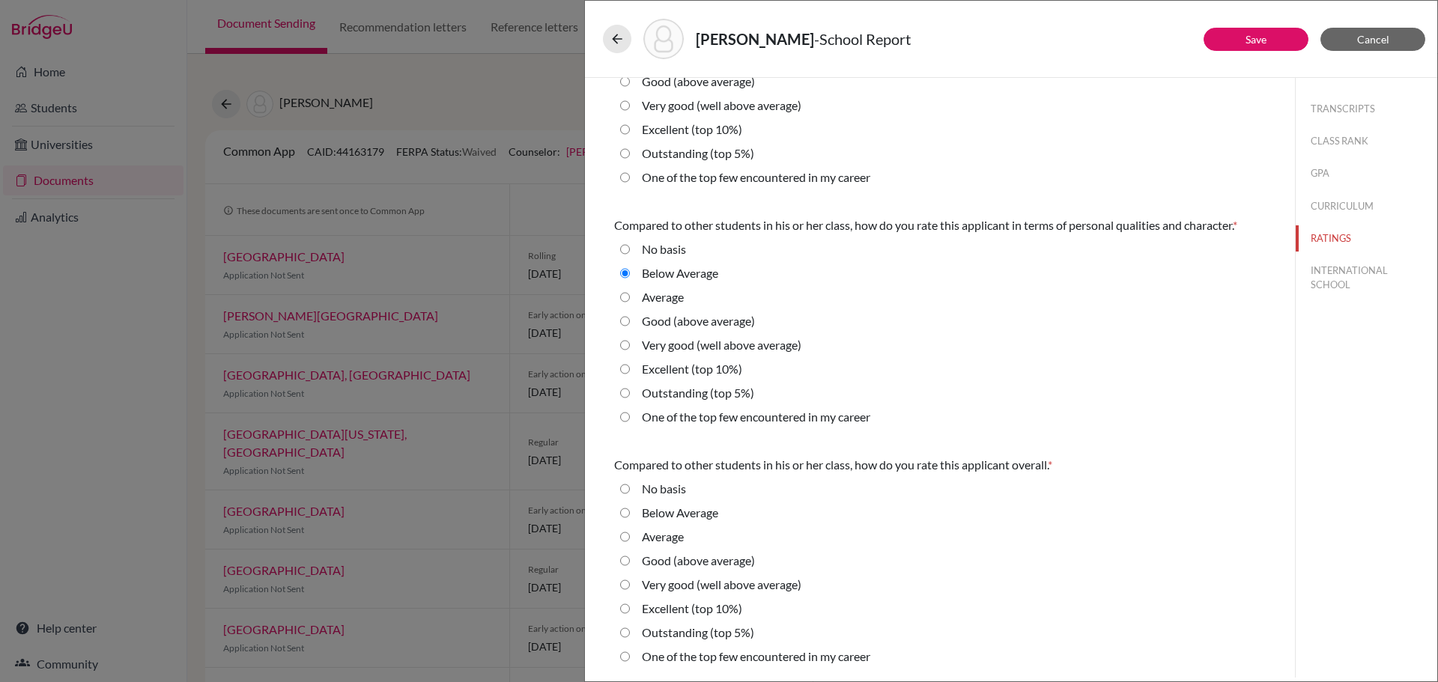
click at [621, 657] on career "One of the top few encountered in my career" at bounding box center [625, 657] width 10 height 18
radio career "true"
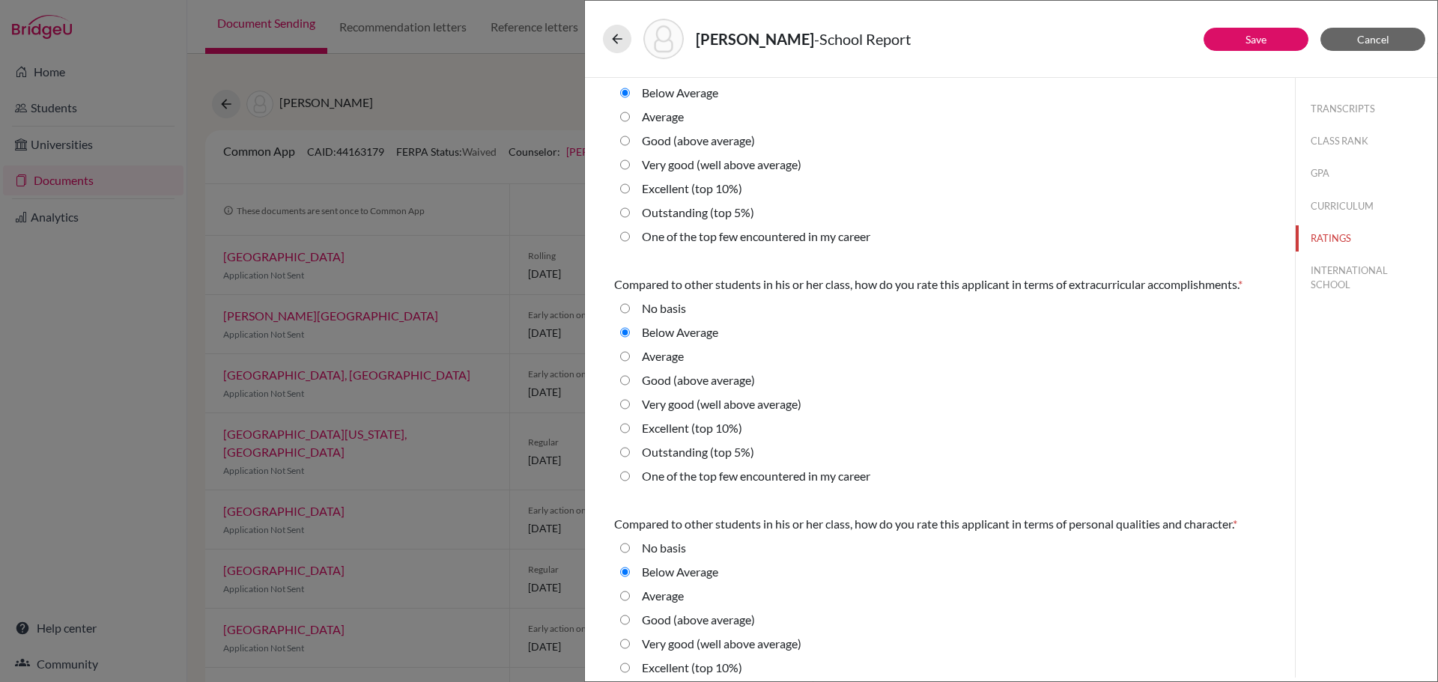
scroll to position [0, 0]
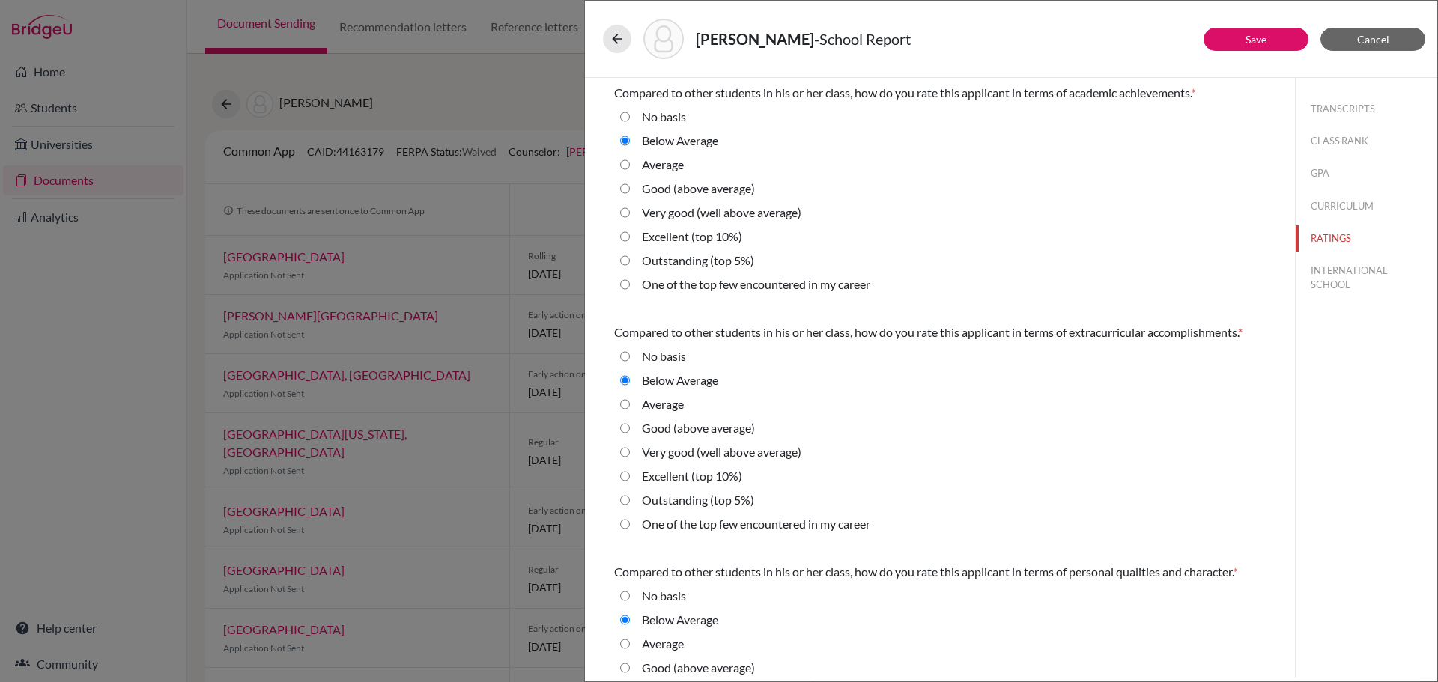
click at [626, 238] on 10\%\) "Excellent (top 10%)" at bounding box center [625, 237] width 10 height 18
radio 10\%\) "true"
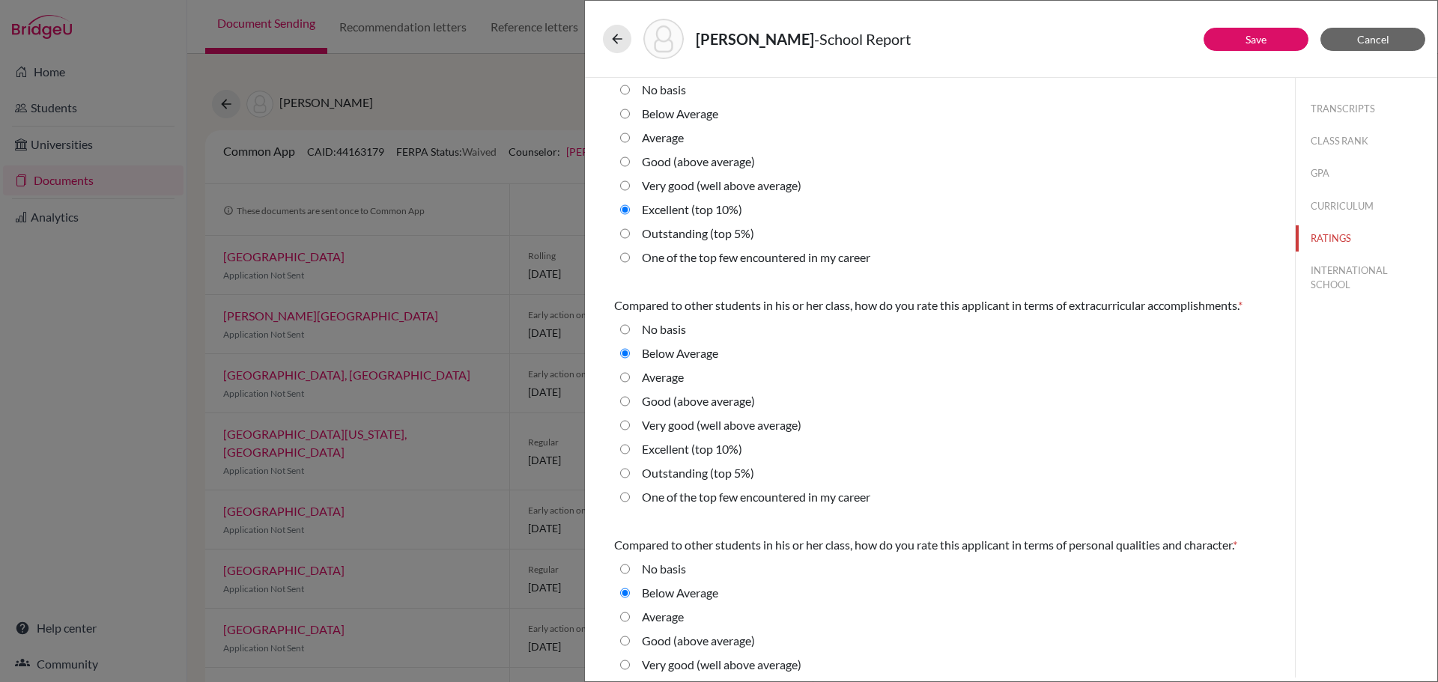
scroll to position [75, 0]
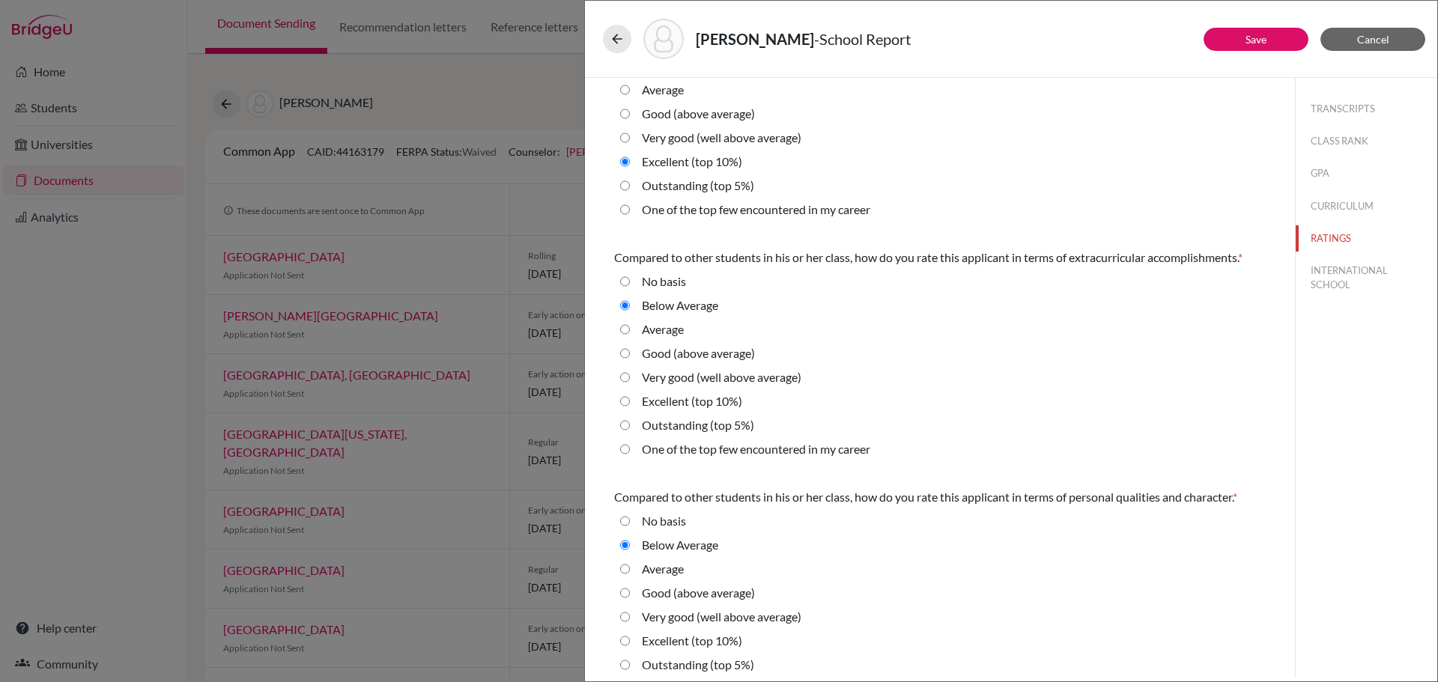
click at [625, 375] on average\) "Very good (well above average)" at bounding box center [625, 377] width 10 height 18
radio average\) "true"
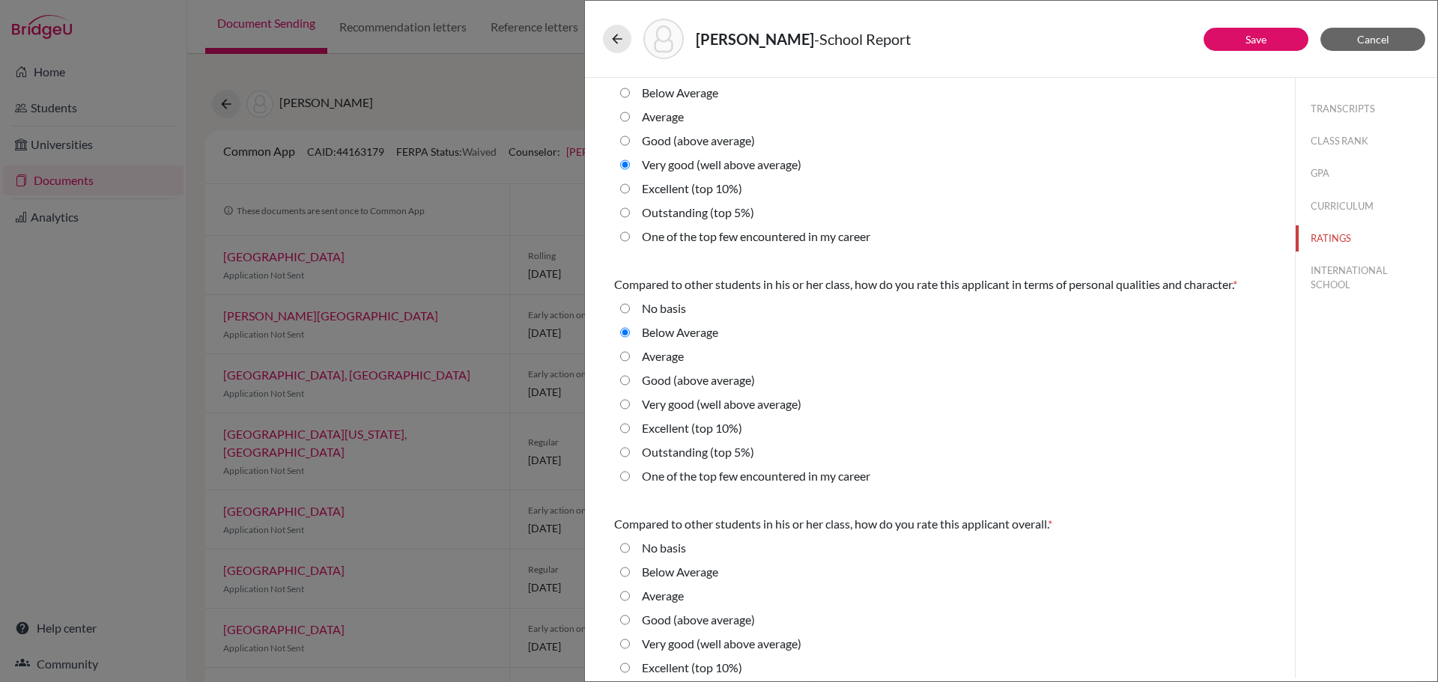
scroll to position [299, 0]
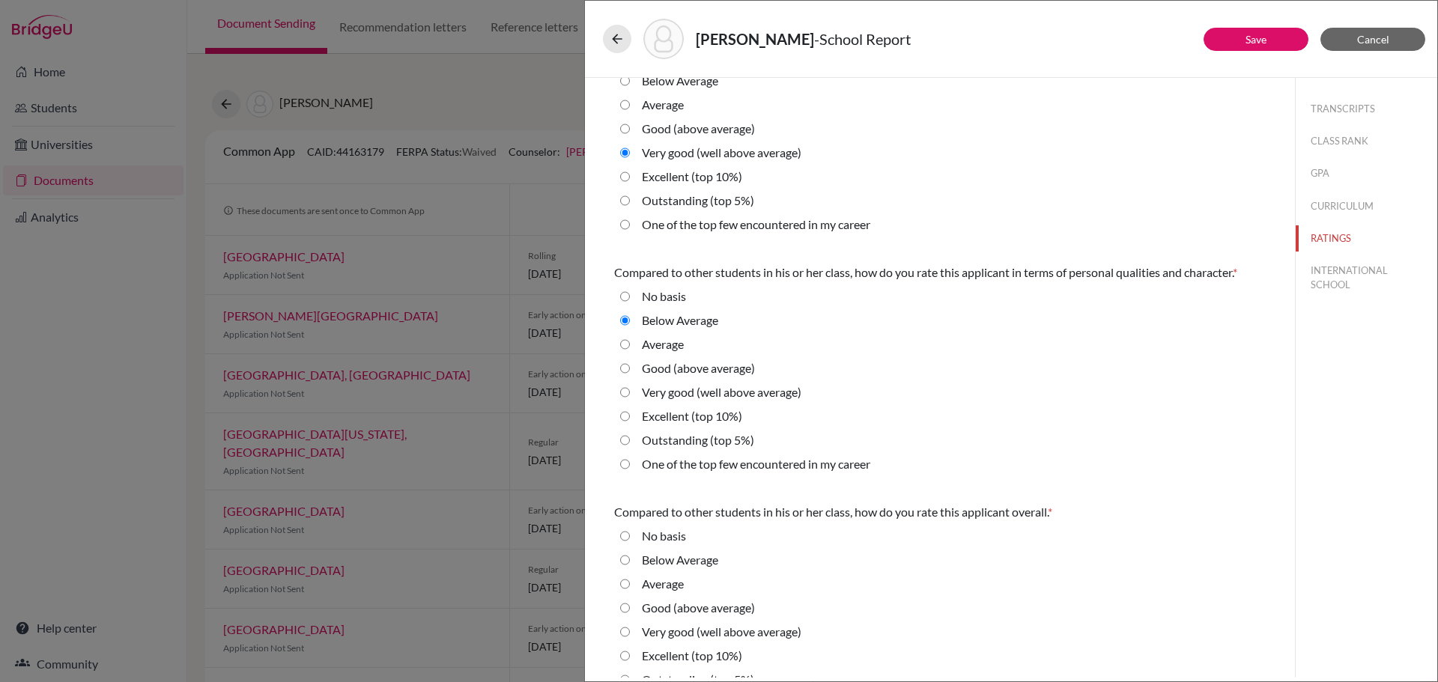
click at [624, 368] on average\) "Good (above average)" at bounding box center [625, 368] width 10 height 18
radio average\) "true"
click at [612, 385] on div "Compared to other students in his or her class, how do you rate this applicant …" at bounding box center [939, 251] width 687 height 946
drag, startPoint x: 629, startPoint y: 410, endPoint x: 621, endPoint y: 418, distance: 11.1
click at [630, 411] on div "Excellent (top 10%)" at bounding box center [939, 419] width 651 height 24
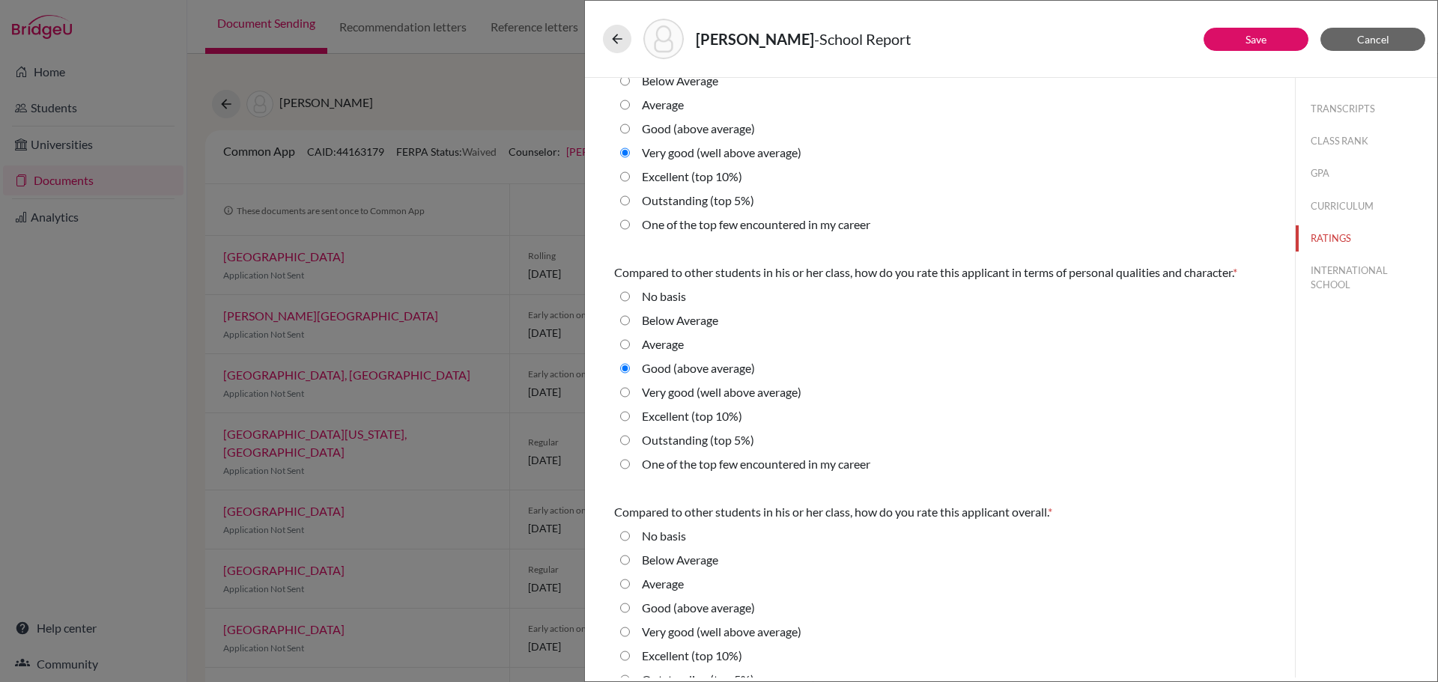
click at [619, 436] on div "Outstanding (top 5%)" at bounding box center [939, 443] width 651 height 24
click at [628, 414] on 10\%\) "Excellent (top 10%)" at bounding box center [625, 416] width 10 height 18
radio 10\%\) "true"
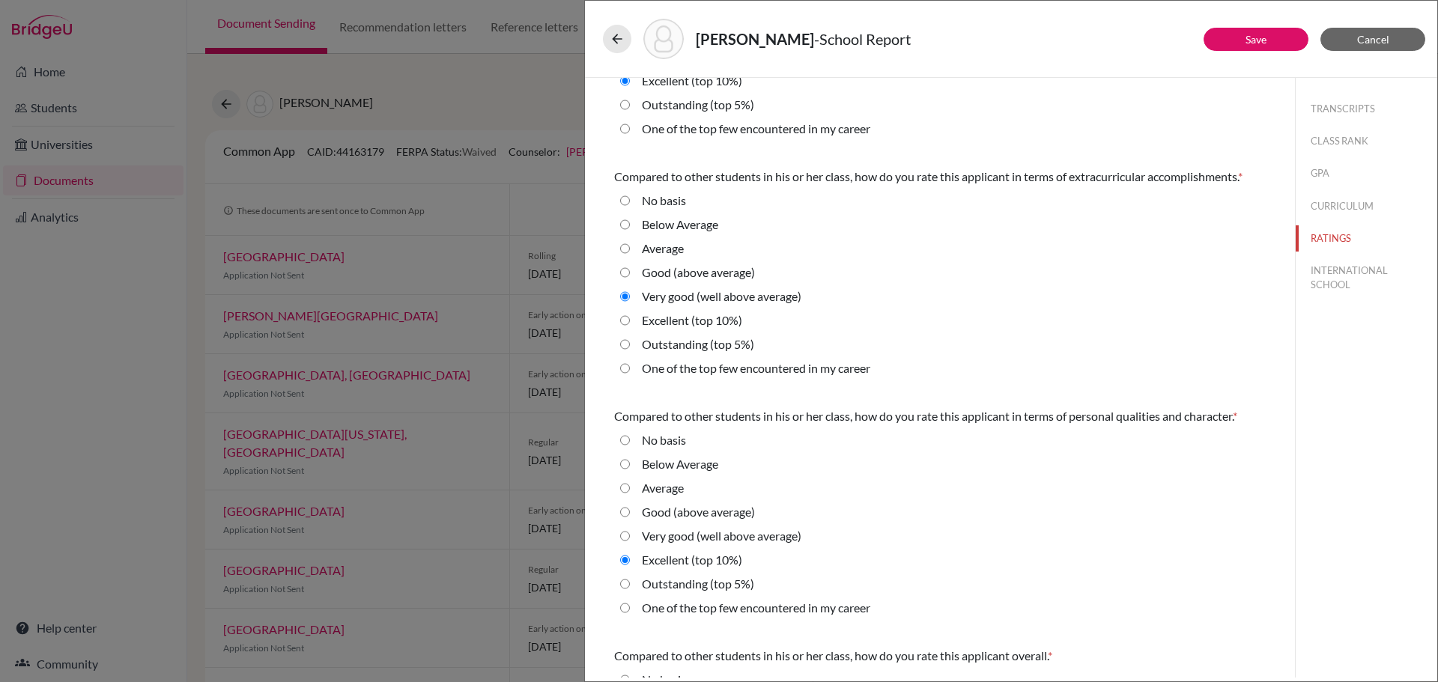
scroll to position [0, 0]
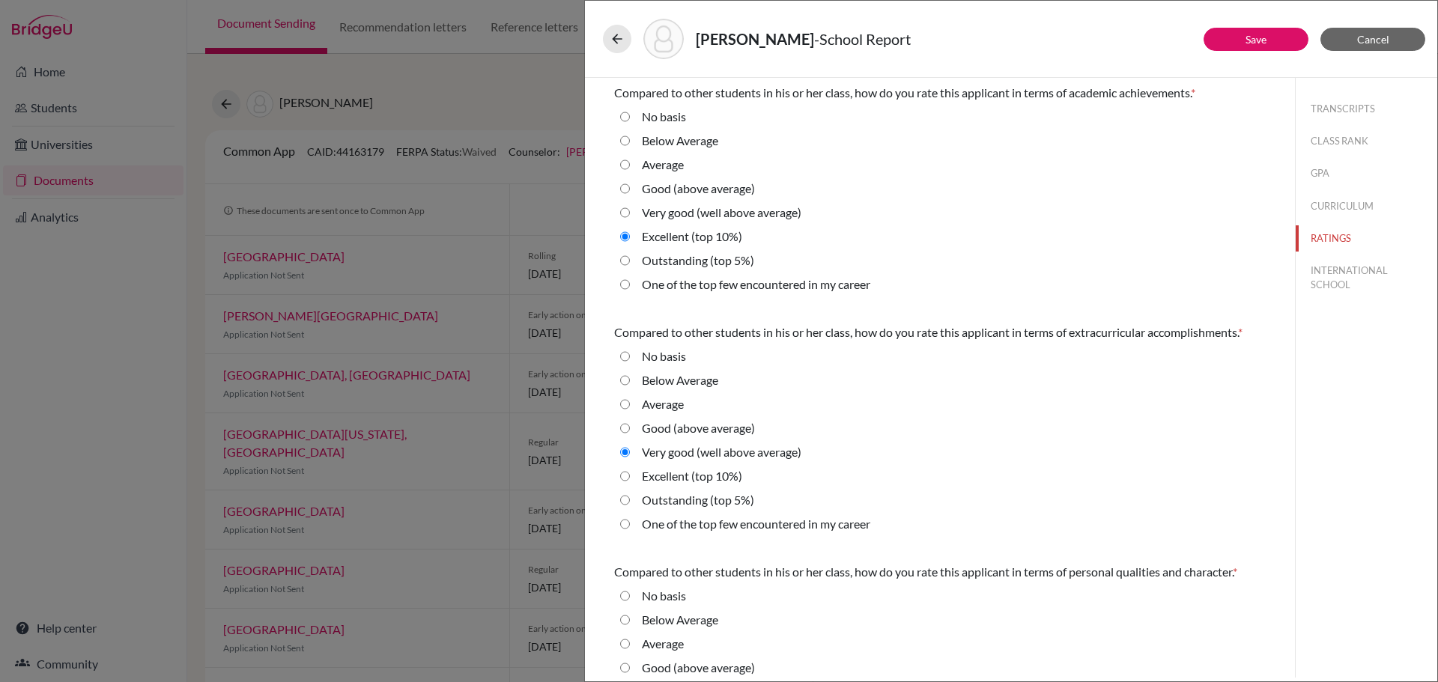
click at [627, 455] on average\) "Very good (well above average)" at bounding box center [625, 452] width 10 height 18
click at [1358, 37] on span "Cancel" at bounding box center [1373, 39] width 32 height 13
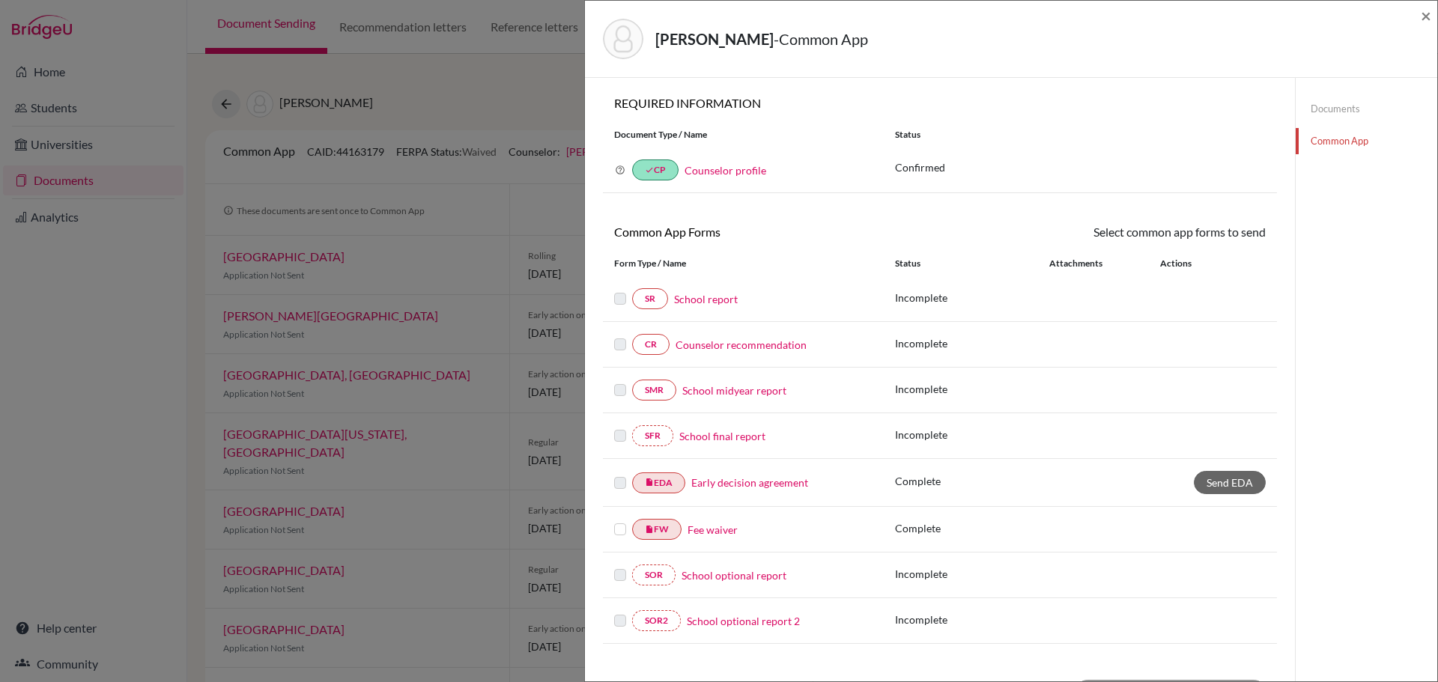
click at [760, 341] on link "Counselor recommendation" at bounding box center [740, 345] width 131 height 16
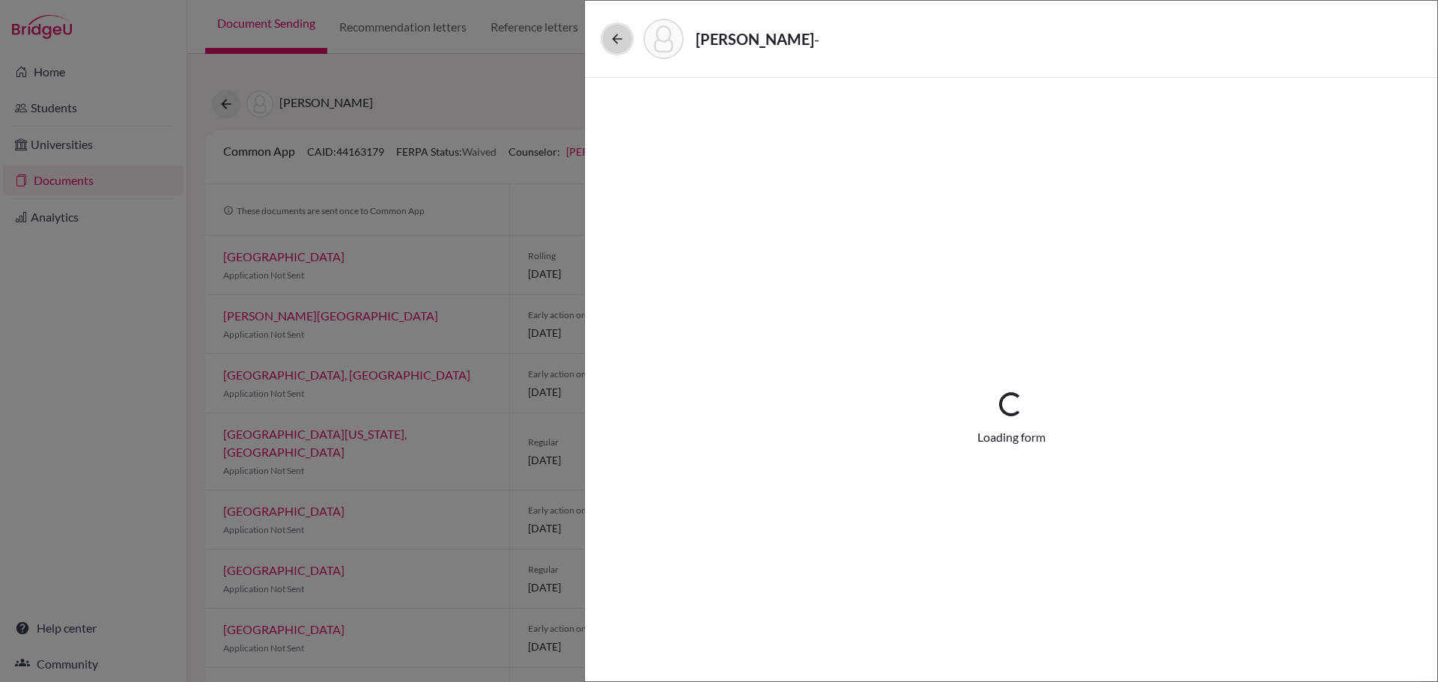
click at [623, 41] on icon at bounding box center [616, 38] width 15 height 15
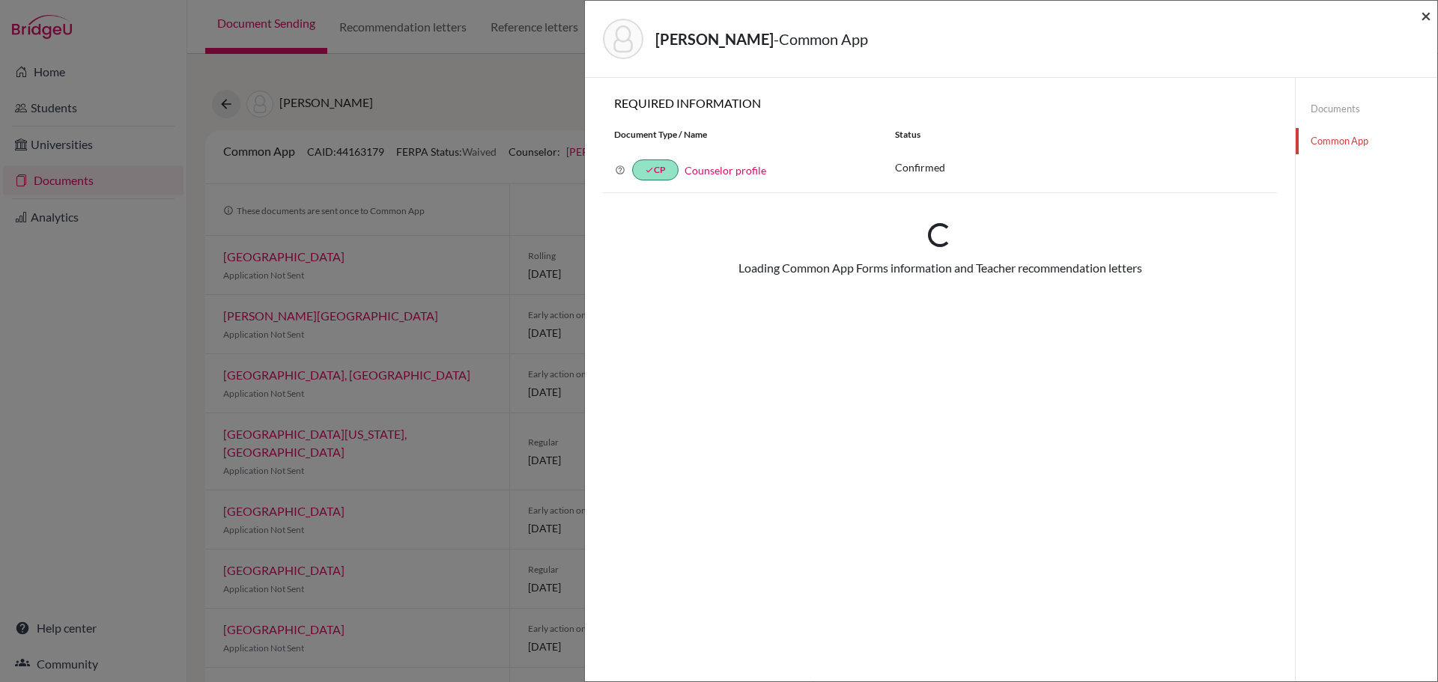
click at [1422, 12] on span "×" at bounding box center [1425, 15] width 10 height 22
